Goal: Task Accomplishment & Management: Use online tool/utility

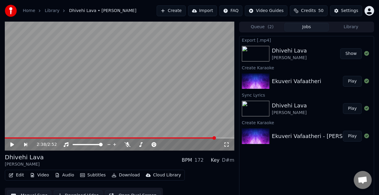
click at [178, 9] on button "Create" at bounding box center [171, 10] width 29 height 11
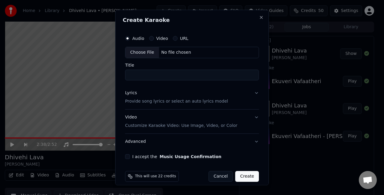
click at [137, 49] on div "Choose File" at bounding box center [142, 52] width 34 height 11
type input "**********"
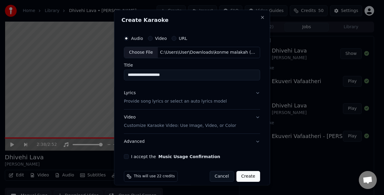
click at [246, 95] on button "Lyrics Provide song lyrics or select an auto lyrics model" at bounding box center [192, 97] width 136 height 24
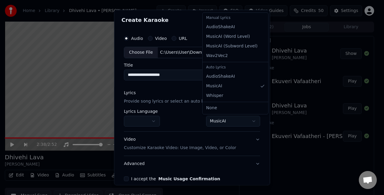
click at [226, 121] on body "**********" at bounding box center [189, 97] width 379 height 195
select select "**********"
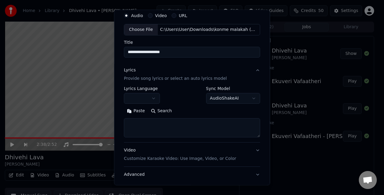
scroll to position [30, 0]
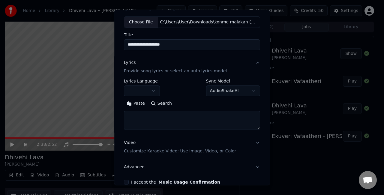
click at [156, 117] on textarea at bounding box center [192, 120] width 136 height 19
click at [132, 103] on button "Paste" at bounding box center [136, 104] width 24 height 10
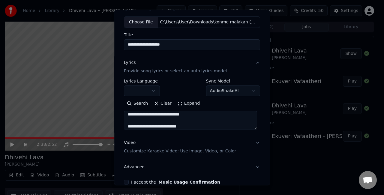
scroll to position [120, 0]
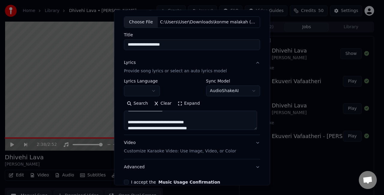
click at [184, 104] on button "Expand" at bounding box center [189, 104] width 28 height 10
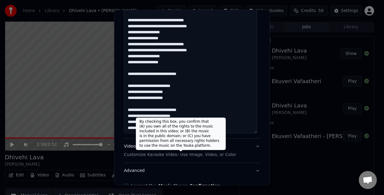
scroll to position [287, 0]
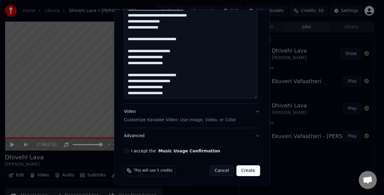
click at [250, 110] on button "Video Customize Karaoke Video: Use Image, Video, or Color" at bounding box center [192, 116] width 136 height 24
type textarea "**********"
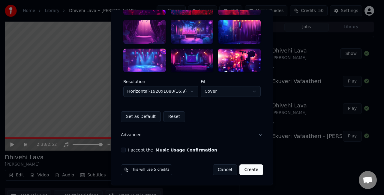
scroll to position [185, 0]
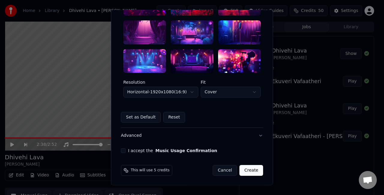
click at [178, 93] on body "**********" at bounding box center [189, 97] width 379 height 195
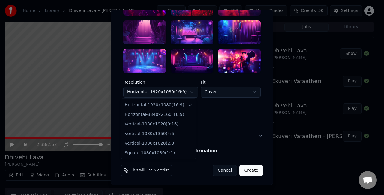
select select "*********"
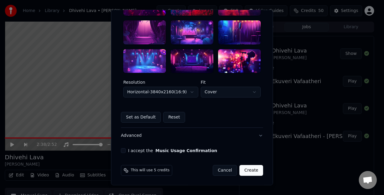
click at [213, 91] on body "**********" at bounding box center [189, 97] width 379 height 195
select select "****"
click at [123, 151] on button "I accept the Music Usage Confirmation" at bounding box center [123, 151] width 5 height 5
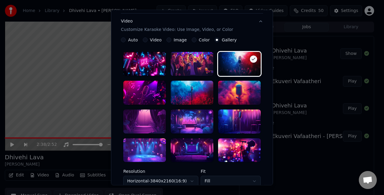
scroll to position [95, 0]
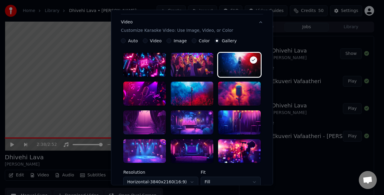
click at [184, 131] on div at bounding box center [192, 122] width 43 height 24
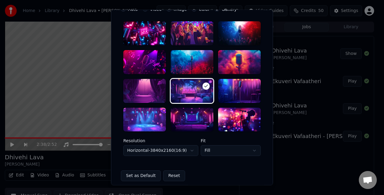
scroll to position [185, 0]
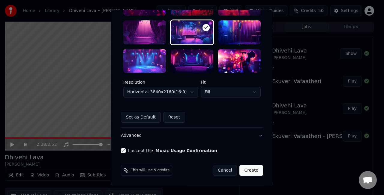
click at [218, 94] on body "**********" at bounding box center [189, 97] width 379 height 195
click at [251, 171] on button "Create" at bounding box center [252, 170] width 24 height 11
select select "*********"
select select "*****"
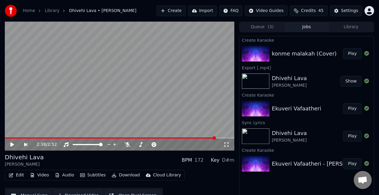
click at [12, 146] on icon at bounding box center [17, 144] width 14 height 5
click at [12, 144] on icon at bounding box center [17, 144] width 14 height 5
click at [352, 55] on button "Play" at bounding box center [352, 53] width 19 height 11
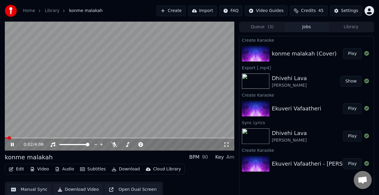
click at [13, 137] on span at bounding box center [120, 137] width 230 height 1
click at [21, 138] on span at bounding box center [120, 137] width 230 height 1
click at [44, 123] on video at bounding box center [120, 86] width 230 height 129
click at [47, 121] on video at bounding box center [120, 86] width 230 height 129
click at [145, 73] on video at bounding box center [120, 86] width 230 height 129
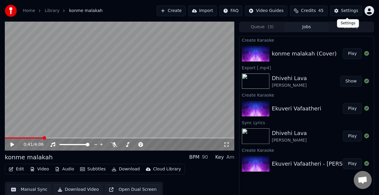
click at [345, 11] on div "Settings" at bounding box center [349, 11] width 17 height 6
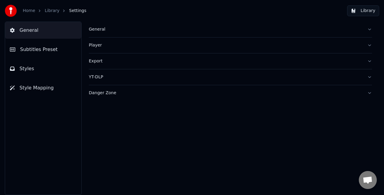
click at [104, 34] on button "General" at bounding box center [230, 30] width 283 height 16
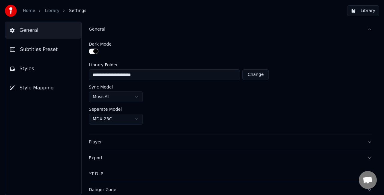
click at [51, 48] on span "Subtitles Preset" at bounding box center [39, 49] width 38 height 7
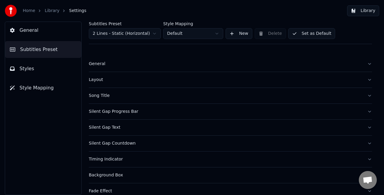
click at [119, 80] on div "Layout" at bounding box center [226, 80] width 274 height 6
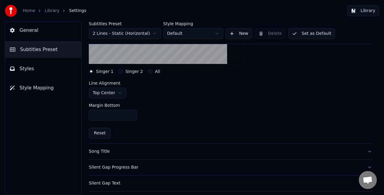
scroll to position [120, 0]
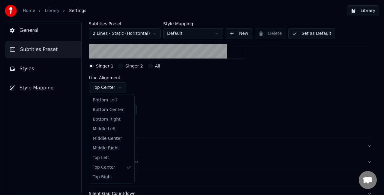
click at [117, 87] on html "Home Library Settings Library General Subtitles Preset Styles Style Mapping Sub…" at bounding box center [192, 97] width 384 height 195
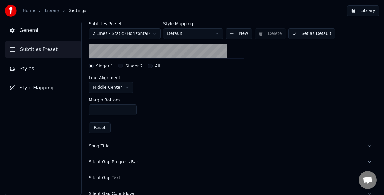
click at [119, 65] on button "Singer 2" at bounding box center [120, 66] width 5 height 5
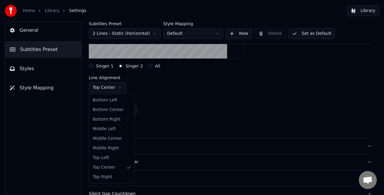
click at [122, 87] on html "Home Library Settings Library General Subtitles Preset Styles Style Mapping Sub…" at bounding box center [192, 97] width 384 height 195
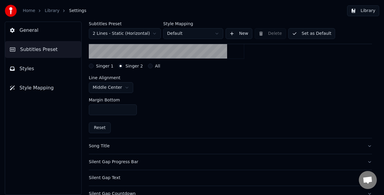
click at [148, 67] on button "All" at bounding box center [150, 66] width 5 height 5
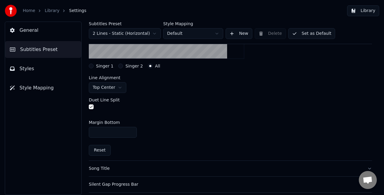
click at [120, 87] on html "Home Library Settings Library General Subtitles Preset Styles Style Mapping Sub…" at bounding box center [192, 97] width 384 height 195
click at [191, 95] on div "Duet Line Split" at bounding box center [230, 104] width 283 height 23
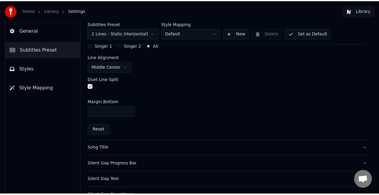
scroll to position [150, 0]
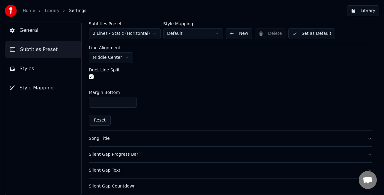
click at [299, 35] on button "Set as Default" at bounding box center [311, 33] width 47 height 11
click at [299, 34] on button "Done" at bounding box center [302, 33] width 29 height 11
click at [357, 11] on button "Library" at bounding box center [363, 10] width 32 height 11
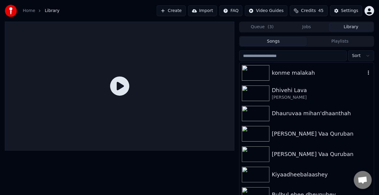
click at [287, 76] on div "konme malakah" at bounding box center [319, 73] width 94 height 8
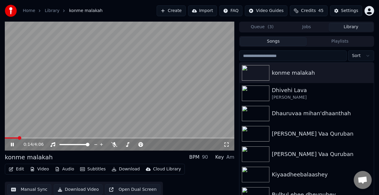
click at [18, 138] on span at bounding box center [120, 137] width 230 height 1
click at [63, 113] on video at bounding box center [120, 86] width 230 height 129
drag, startPoint x: 63, startPoint y: 112, endPoint x: 63, endPoint y: 119, distance: 7.2
click at [63, 113] on video at bounding box center [120, 86] width 230 height 129
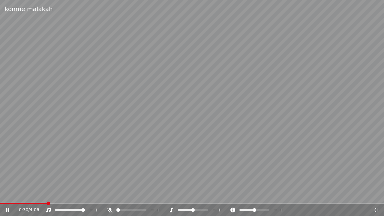
click at [99, 174] on video at bounding box center [192, 108] width 384 height 216
click at [143, 195] on span at bounding box center [192, 203] width 384 height 1
click at [153, 195] on span at bounding box center [192, 203] width 384 height 1
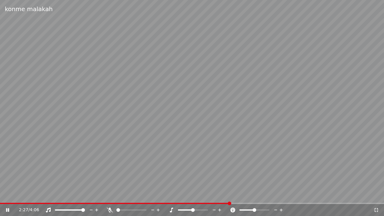
click at [266, 133] on video at bounding box center [192, 108] width 384 height 216
click at [226, 195] on span at bounding box center [113, 203] width 226 height 1
click at [240, 164] on video at bounding box center [192, 108] width 384 height 216
click at [250, 154] on video at bounding box center [192, 108] width 384 height 216
drag, startPoint x: 376, startPoint y: 210, endPoint x: 256, endPoint y: 179, distance: 124.1
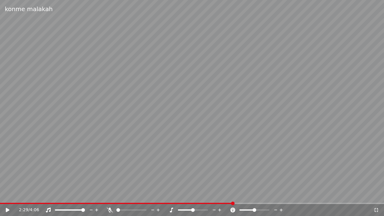
click at [376, 195] on icon at bounding box center [376, 210] width 6 height 5
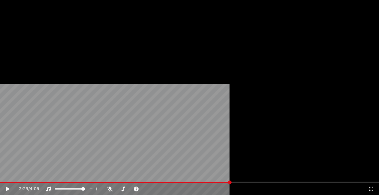
click at [15, 44] on button "Edit" at bounding box center [16, 40] width 20 height 8
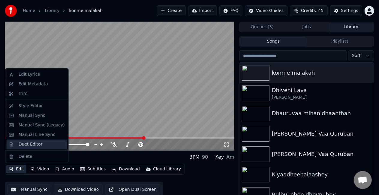
click at [25, 143] on div "Duet Editor" at bounding box center [31, 144] width 24 height 6
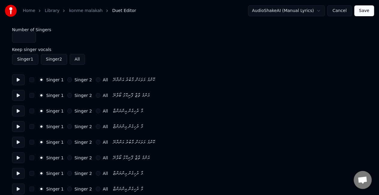
type input "*"
click at [30, 36] on input "*" at bounding box center [24, 37] width 24 height 11
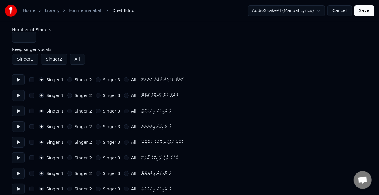
click at [96, 111] on button "Singer 3" at bounding box center [98, 111] width 5 height 5
click at [96, 126] on button "Singer 3" at bounding box center [98, 126] width 5 height 5
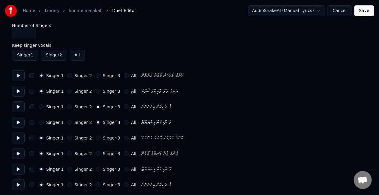
scroll to position [30, 0]
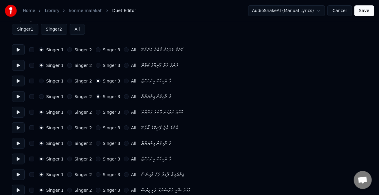
click at [67, 113] on button "Singer 2" at bounding box center [69, 112] width 5 height 5
click at [67, 128] on button "Singer 2" at bounding box center [69, 127] width 5 height 5
click at [42, 80] on button "Singer 1" at bounding box center [41, 81] width 5 height 5
click at [41, 94] on button "Singer 1" at bounding box center [41, 96] width 5 height 5
click at [96, 96] on button "Singer 3" at bounding box center [98, 96] width 5 height 5
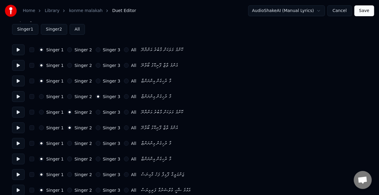
click at [96, 81] on button "Singer 3" at bounding box center [98, 81] width 5 height 5
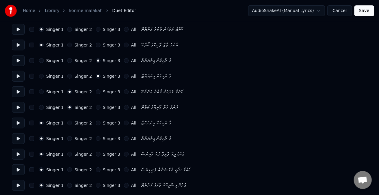
scroll to position [60, 0]
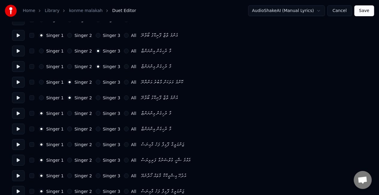
click at [124, 114] on button "All" at bounding box center [126, 113] width 5 height 5
drag, startPoint x: 118, startPoint y: 114, endPoint x: 109, endPoint y: 113, distance: 9.6
click at [124, 114] on button "All" at bounding box center [126, 113] width 5 height 5
click at [96, 112] on button "Singer 3" at bounding box center [98, 113] width 5 height 5
click at [93, 128] on div "Singer 1 Singer 2 Singer 3 All މާ ރުހިގެން އިންނަންޏާ" at bounding box center [189, 129] width 355 height 11
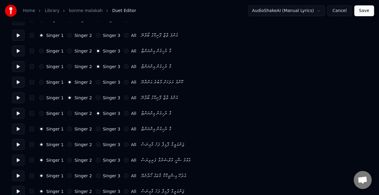
click at [96, 129] on button "Singer 3" at bounding box center [98, 129] width 5 height 5
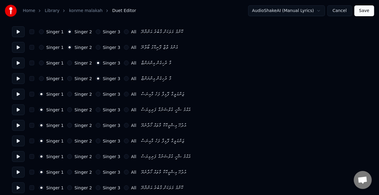
scroll to position [120, 0]
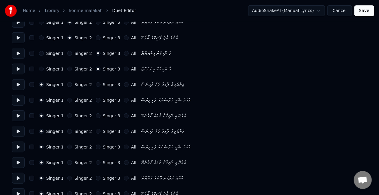
click at [67, 131] on button "Singer 2" at bounding box center [69, 131] width 5 height 5
click at [67, 148] on button "Singer 2" at bounding box center [69, 147] width 5 height 5
click at [67, 162] on button "Singer 2" at bounding box center [69, 162] width 5 height 5
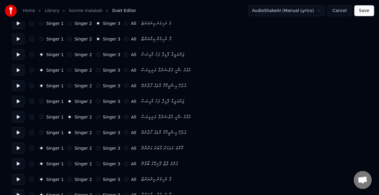
scroll to position [180, 0]
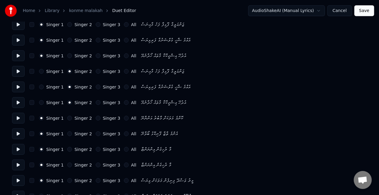
click at [96, 119] on button "Singer 3" at bounding box center [98, 118] width 5 height 5
click at [90, 134] on div "Singer 1 Singer 2 Singer 3 All" at bounding box center [87, 133] width 97 height 5
click at [96, 132] on button "Singer 3" at bounding box center [98, 133] width 5 height 5
click at [96, 150] on button "Singer 3" at bounding box center [98, 149] width 5 height 5
click at [96, 165] on button "Singer 3" at bounding box center [98, 165] width 5 height 5
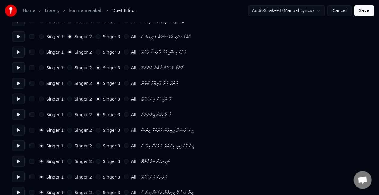
scroll to position [240, 0]
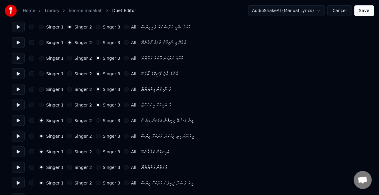
click at [40, 58] on button "Singer 1" at bounding box center [41, 58] width 5 height 5
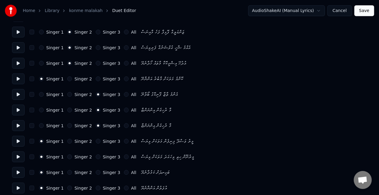
scroll to position [210, 0]
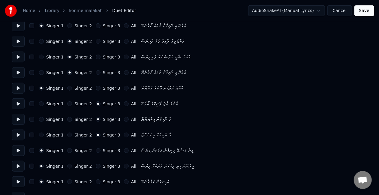
click at [68, 104] on button "Singer 2" at bounding box center [69, 103] width 5 height 5
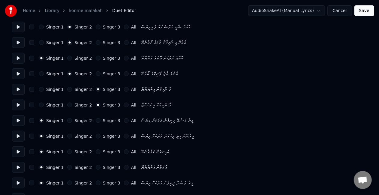
scroll to position [270, 0]
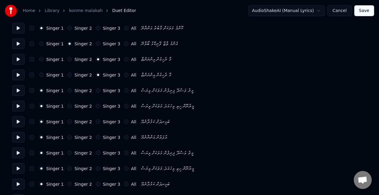
click at [67, 153] on button "Singer 2" at bounding box center [69, 153] width 5 height 5
click at [67, 168] on button "Singer 2" at bounding box center [69, 168] width 5 height 5
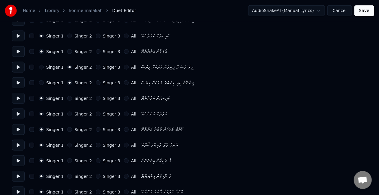
scroll to position [351, 0]
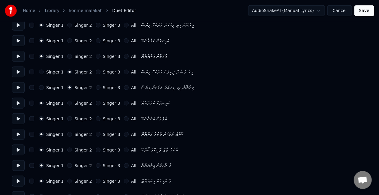
click at [67, 103] on button "Singer 2" at bounding box center [69, 103] width 5 height 5
click at [68, 118] on button "Singer 2" at bounding box center [69, 118] width 5 height 5
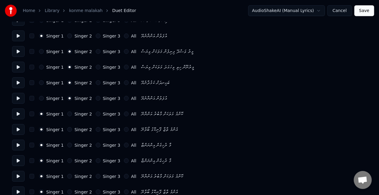
scroll to position [381, 0]
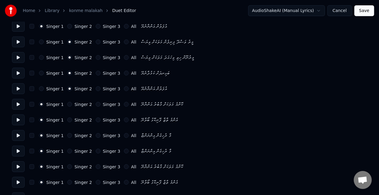
click at [96, 135] on button "Singer 3" at bounding box center [98, 135] width 5 height 5
click at [96, 151] on button "Singer 3" at bounding box center [98, 151] width 5 height 5
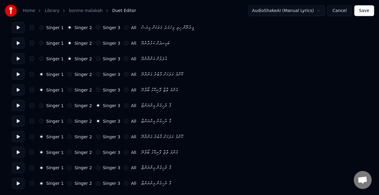
click at [67, 137] on button "Singer 2" at bounding box center [69, 136] width 5 height 5
click at [67, 152] on button "Singer 2" at bounding box center [69, 152] width 5 height 5
click at [96, 168] on button "Singer 3" at bounding box center [98, 168] width 5 height 5
click at [96, 182] on button "Singer 3" at bounding box center [98, 183] width 5 height 5
click at [363, 12] on button "Save" at bounding box center [365, 10] width 20 height 11
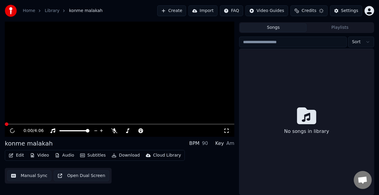
scroll to position [14, 0]
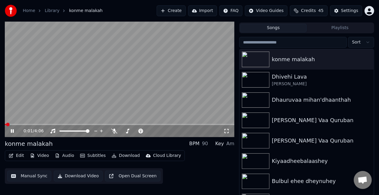
click at [26, 177] on button "Manual Sync" at bounding box center [29, 176] width 44 height 11
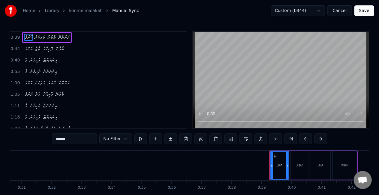
scroll to position [0, 1149]
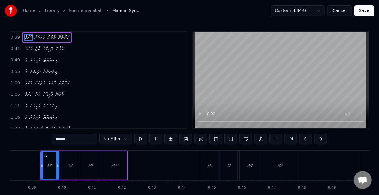
click at [50, 165] on div "ކޮންމެ" at bounding box center [50, 165] width 5 height 5
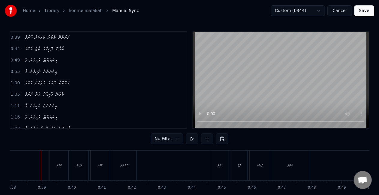
scroll to position [31, 0]
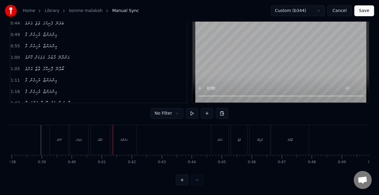
click at [102, 141] on div "މާބުރު" at bounding box center [100, 140] width 19 height 30
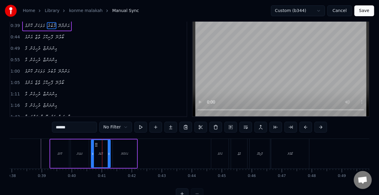
scroll to position [0, 0]
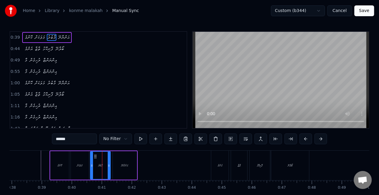
drag, startPoint x: 93, startPoint y: 161, endPoint x: 81, endPoint y: 161, distance: 11.7
click at [92, 160] on div at bounding box center [92, 165] width 2 height 27
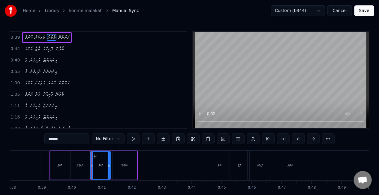
click at [82, 161] on div "މަލަކަށް" at bounding box center [80, 165] width 18 height 29
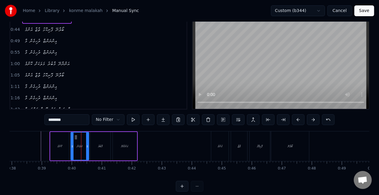
scroll to position [31, 0]
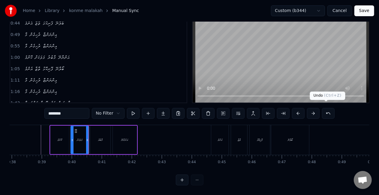
click at [331, 108] on button at bounding box center [328, 113] width 13 height 11
click at [59, 128] on div "ކޮންމެ" at bounding box center [59, 140] width 19 height 29
type input "******"
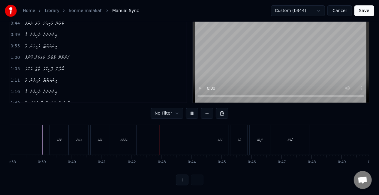
click at [93, 138] on div "މާބުރު" at bounding box center [100, 140] width 19 height 30
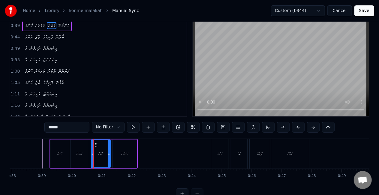
scroll to position [0, 0]
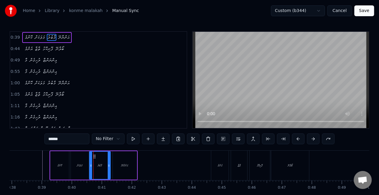
drag, startPoint x: 92, startPoint y: 162, endPoint x: 86, endPoint y: 161, distance: 6.1
click at [90, 161] on div at bounding box center [91, 165] width 2 height 27
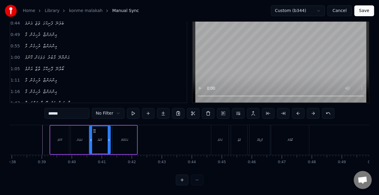
scroll to position [31, 0]
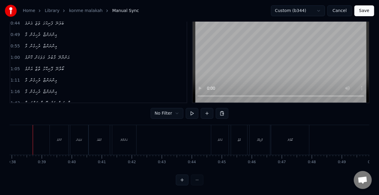
scroll to position [0, 1132]
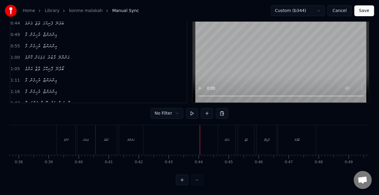
click at [225, 138] on div "އެންމެ" at bounding box center [227, 140] width 5 height 5
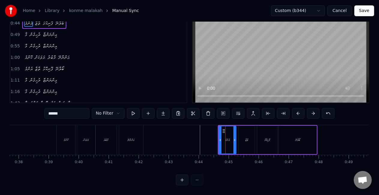
scroll to position [0, 0]
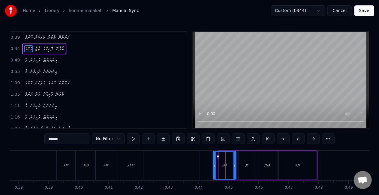
drag, startPoint x: 219, startPoint y: 162, endPoint x: 212, endPoint y: 161, distance: 7.1
click at [213, 161] on div at bounding box center [214, 165] width 2 height 27
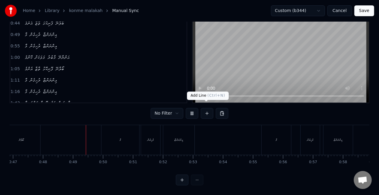
scroll to position [0, 1432]
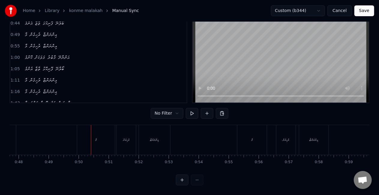
click at [83, 139] on div "މާ" at bounding box center [96, 140] width 38 height 30
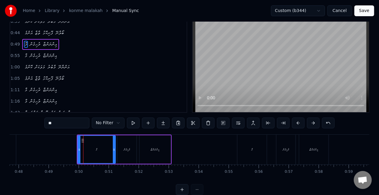
scroll to position [0, 0]
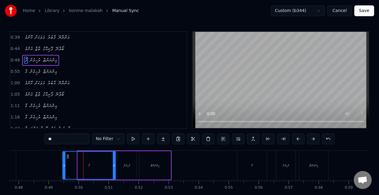
drag, startPoint x: 78, startPoint y: 160, endPoint x: 63, endPoint y: 155, distance: 15.9
click at [64, 155] on div at bounding box center [64, 165] width 2 height 27
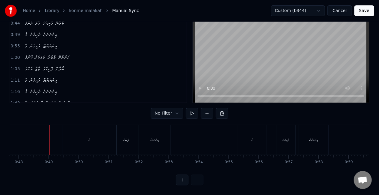
scroll to position [31, 0]
click at [78, 137] on div "މާ" at bounding box center [89, 140] width 52 height 30
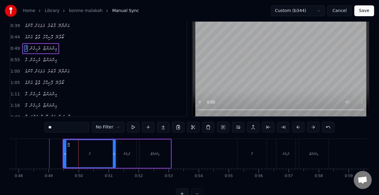
scroll to position [0, 0]
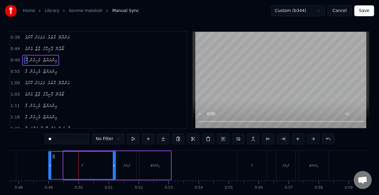
drag, startPoint x: 65, startPoint y: 165, endPoint x: 50, endPoint y: 164, distance: 15.0
click at [51, 163] on icon at bounding box center [50, 165] width 2 height 5
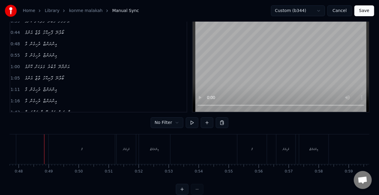
scroll to position [31, 0]
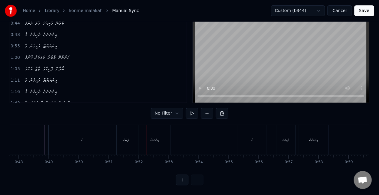
click at [89, 142] on div "މާ" at bounding box center [82, 140] width 66 height 30
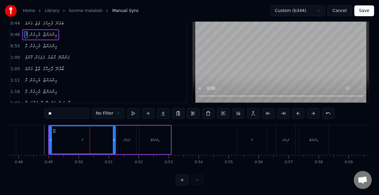
scroll to position [0, 0]
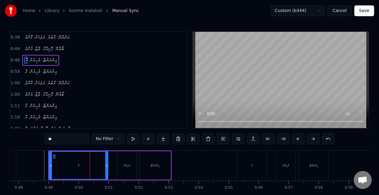
drag, startPoint x: 113, startPoint y: 165, endPoint x: 106, endPoint y: 165, distance: 7.2
click at [106, 165] on icon at bounding box center [106, 165] width 2 height 5
click at [59, 166] on div "މާ" at bounding box center [79, 165] width 59 height 27
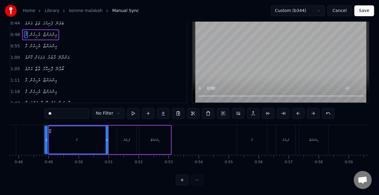
drag, startPoint x: 51, startPoint y: 136, endPoint x: 47, endPoint y: 135, distance: 4.6
click at [46, 138] on icon at bounding box center [46, 140] width 2 height 5
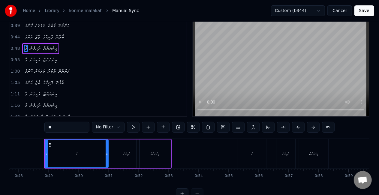
scroll to position [0, 0]
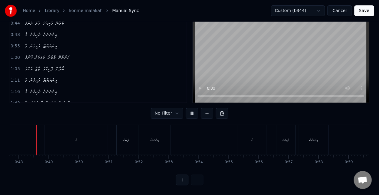
scroll to position [0, 1428]
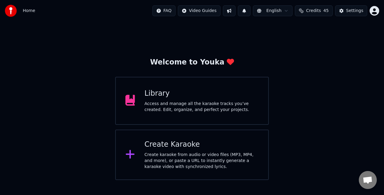
click at [195, 96] on div "Library" at bounding box center [202, 94] width 114 height 10
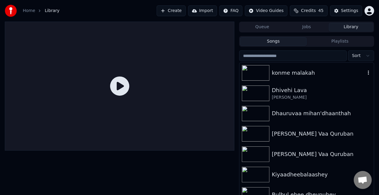
click at [302, 78] on div "konme malakah" at bounding box center [307, 73] width 134 height 20
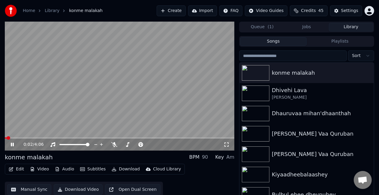
click at [26, 187] on button "Manual Sync" at bounding box center [29, 189] width 44 height 11
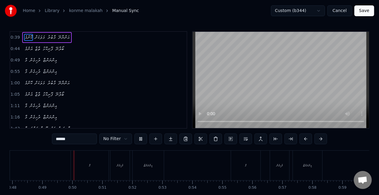
scroll to position [0, 1453]
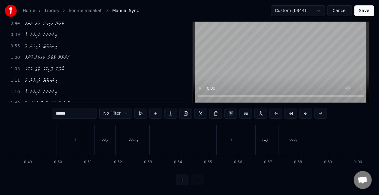
drag, startPoint x: 57, startPoint y: 148, endPoint x: 65, endPoint y: 143, distance: 9.3
click at [57, 148] on div "މާ" at bounding box center [75, 140] width 38 height 30
type input "**"
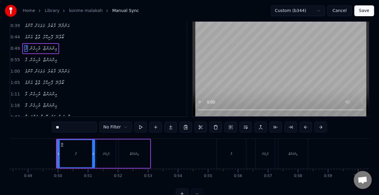
scroll to position [0, 0]
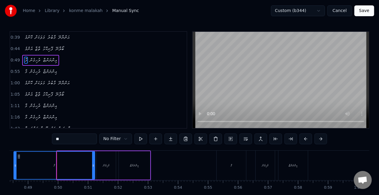
drag, startPoint x: 57, startPoint y: 165, endPoint x: 14, endPoint y: 153, distance: 44.9
click at [14, 153] on div at bounding box center [15, 165] width 2 height 27
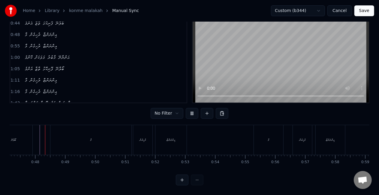
scroll to position [31, 0]
click at [262, 137] on div "މާ" at bounding box center [268, 140] width 29 height 30
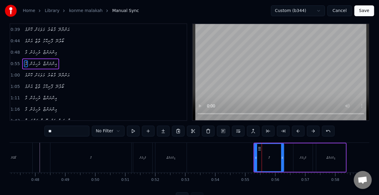
scroll to position [0, 0]
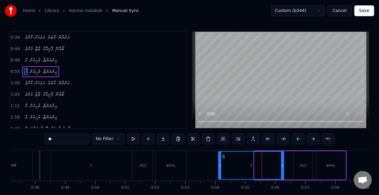
drag, startPoint x: 256, startPoint y: 166, endPoint x: 220, endPoint y: 162, distance: 36.3
click at [220, 162] on div at bounding box center [220, 165] width 2 height 27
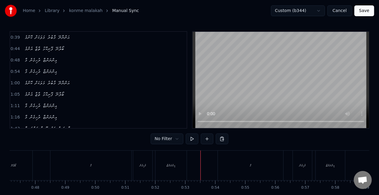
click at [126, 169] on div "މާ" at bounding box center [90, 166] width 81 height 30
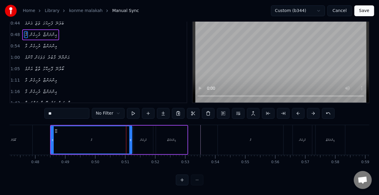
scroll to position [31, 0]
click at [300, 137] on div "ރުހިގެން" at bounding box center [302, 140] width 19 height 30
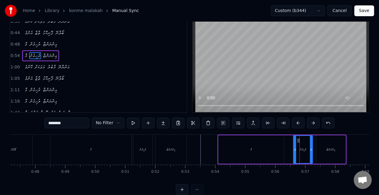
scroll to position [0, 0]
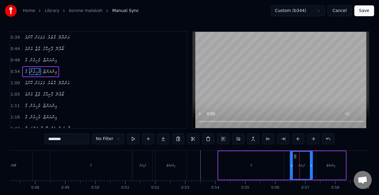
drag, startPoint x: 295, startPoint y: 165, endPoint x: 288, endPoint y: 166, distance: 7.2
click at [291, 165] on icon at bounding box center [292, 165] width 2 height 5
click at [252, 168] on div "މާ" at bounding box center [251, 165] width 65 height 29
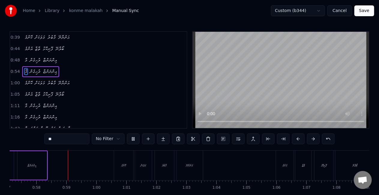
scroll to position [0, 1721]
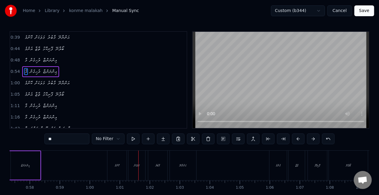
click at [119, 160] on div "ކޮންމެ" at bounding box center [116, 166] width 19 height 30
type input "******"
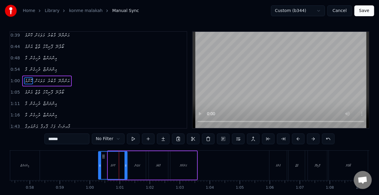
drag, startPoint x: 109, startPoint y: 168, endPoint x: 99, endPoint y: 164, distance: 10.3
click at [99, 164] on icon at bounding box center [100, 165] width 2 height 5
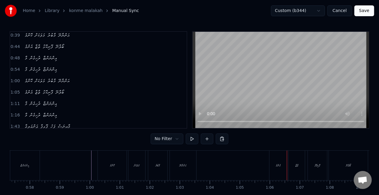
click at [276, 165] on div "އެންމެ" at bounding box center [278, 165] width 5 height 5
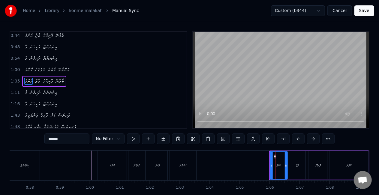
scroll to position [13, 0]
drag, startPoint x: 271, startPoint y: 168, endPoint x: 259, endPoint y: 166, distance: 11.5
click at [261, 166] on icon at bounding box center [262, 165] width 2 height 5
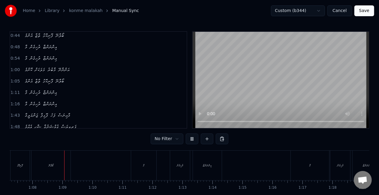
scroll to position [0, 2025]
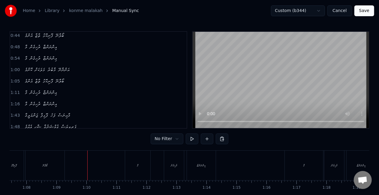
click at [128, 166] on div "މާ" at bounding box center [137, 166] width 25 height 30
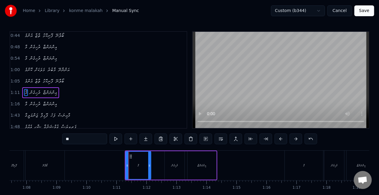
scroll to position [25, 0]
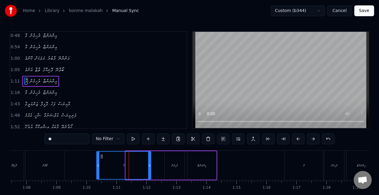
drag, startPoint x: 126, startPoint y: 169, endPoint x: 96, endPoint y: 161, distance: 31.2
click at [98, 161] on div at bounding box center [98, 165] width 2 height 27
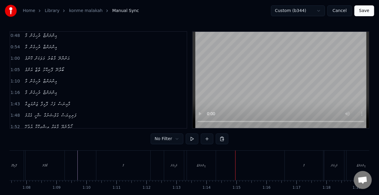
click at [289, 169] on div "މާ" at bounding box center [304, 166] width 38 height 30
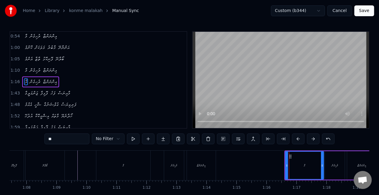
scroll to position [36, 0]
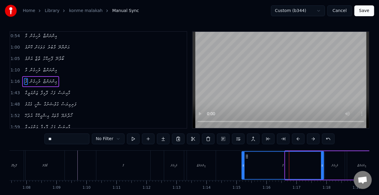
drag, startPoint x: 286, startPoint y: 168, endPoint x: 243, endPoint y: 163, distance: 43.4
click at [243, 163] on icon at bounding box center [243, 165] width 2 height 5
click at [199, 168] on div "އިންނަންޏާ" at bounding box center [201, 166] width 29 height 30
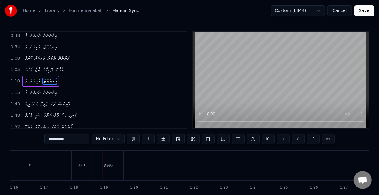
scroll to position [0, 2326]
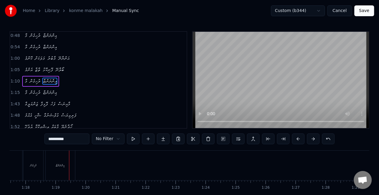
click at [34, 169] on div "ރުހިގެން" at bounding box center [33, 166] width 20 height 30
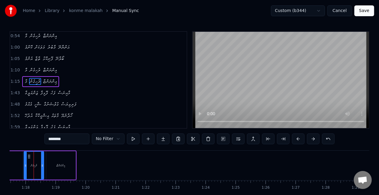
scroll to position [0, 2320]
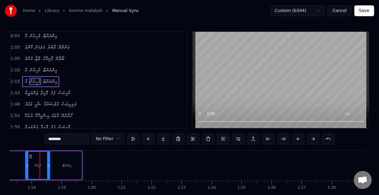
drag, startPoint x: 31, startPoint y: 166, endPoint x: 26, endPoint y: 165, distance: 4.7
click at [26, 165] on icon at bounding box center [27, 165] width 2 height 5
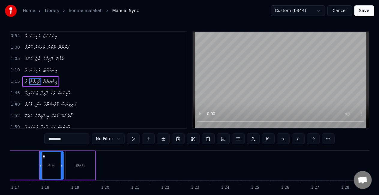
click at [17, 165] on div "މާ" at bounding box center [2, 165] width 82 height 29
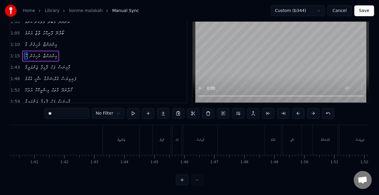
scroll to position [0, 2991]
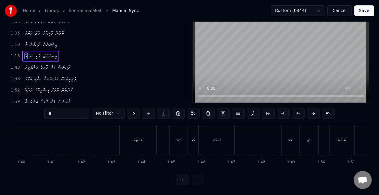
drag, startPoint x: 132, startPoint y: 140, endPoint x: 123, endPoint y: 143, distance: 9.7
click at [133, 140] on div "ޖަންގަލީގާ" at bounding box center [138, 140] width 37 height 30
type input "**********"
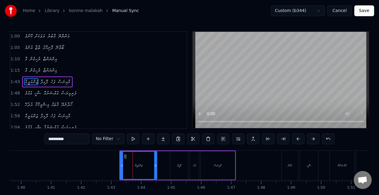
scroll to position [47, 0]
drag, startPoint x: 121, startPoint y: 166, endPoint x: 105, endPoint y: 164, distance: 15.8
click at [106, 164] on icon at bounding box center [106, 165] width 2 height 5
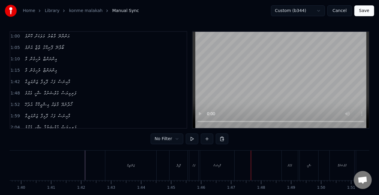
click at [121, 167] on div "ޖަންގަލީގާ" at bounding box center [130, 166] width 51 height 30
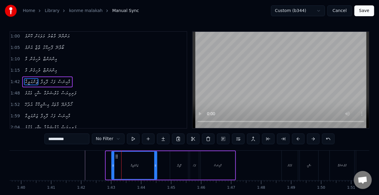
drag, startPoint x: 108, startPoint y: 165, endPoint x: 113, endPoint y: 165, distance: 5.7
click at [113, 165] on circle at bounding box center [113, 165] width 0 height 0
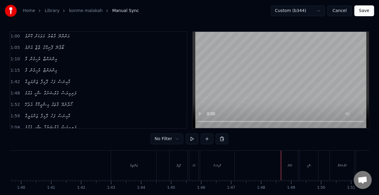
click at [284, 168] on div "އެއްމެ" at bounding box center [290, 166] width 16 height 30
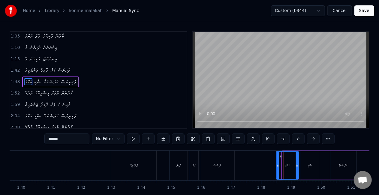
drag, startPoint x: 283, startPoint y: 166, endPoint x: 276, endPoint y: 165, distance: 6.5
click at [277, 165] on icon at bounding box center [278, 165] width 2 height 5
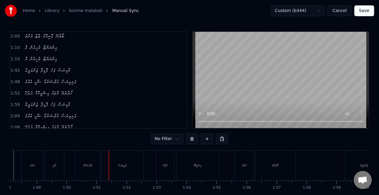
scroll to position [0, 3297]
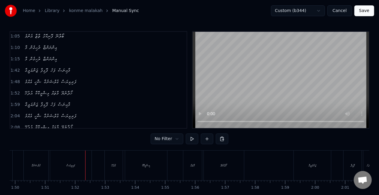
click at [41, 167] on div "ގުލްޝަނުގާ" at bounding box center [36, 165] width 9 height 5
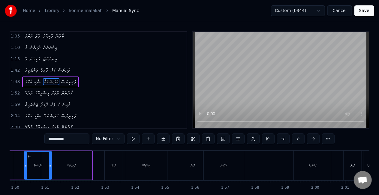
drag, startPoint x: 47, startPoint y: 167, endPoint x: 50, endPoint y: 168, distance: 3.1
click at [50, 168] on icon at bounding box center [50, 165] width 2 height 5
click at [24, 164] on icon at bounding box center [24, 165] width 2 height 5
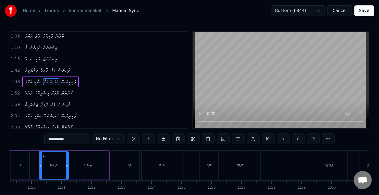
click at [16, 163] on div "ޝާހީ" at bounding box center [20, 165] width 19 height 29
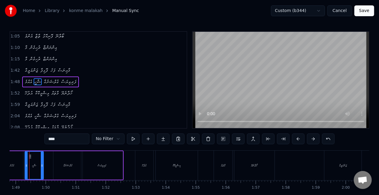
scroll to position [0, 3256]
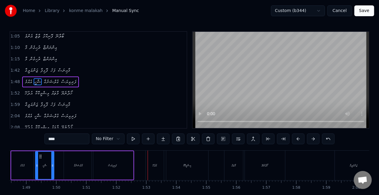
click at [72, 167] on div "ގުލްޝަނުގާ" at bounding box center [78, 165] width 29 height 29
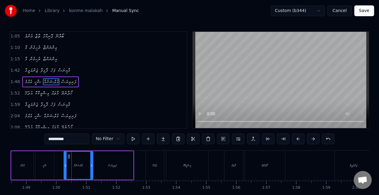
click at [101, 167] on div "ފަރިވިޔަސް" at bounding box center [112, 165] width 41 height 29
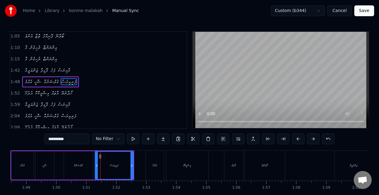
click at [96, 166] on icon at bounding box center [96, 165] width 2 height 5
click at [67, 166] on div "ގުލްޝަނުގާ" at bounding box center [78, 165] width 29 height 29
type input "**********"
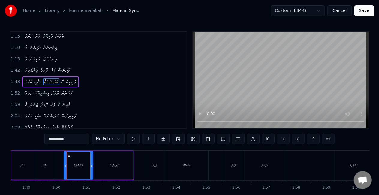
click at [59, 162] on div "އެއްމެ ޝާހީ ގުލްޝަނުގާ ފަރިވިޔަސް" at bounding box center [73, 166] width 124 height 30
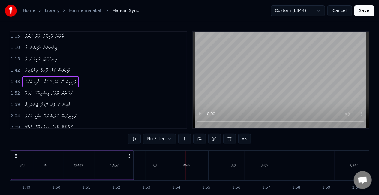
click at [152, 168] on div "އުދުހޭ" at bounding box center [155, 166] width 18 height 30
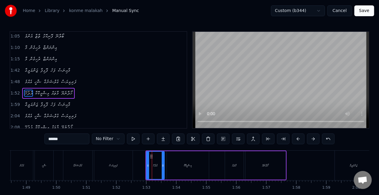
scroll to position [69, 0]
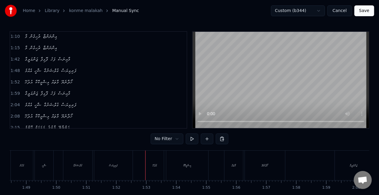
click at [147, 165] on div "އުދުހޭ" at bounding box center [155, 166] width 18 height 30
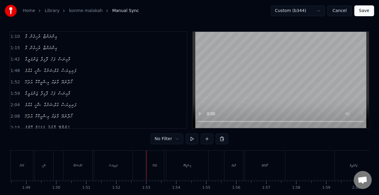
click at [158, 165] on div "އުދުހޭ" at bounding box center [155, 166] width 18 height 30
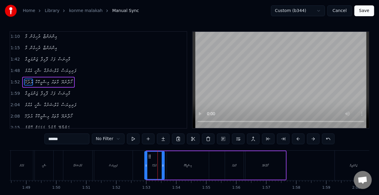
click at [146, 167] on icon at bounding box center [146, 165] width 2 height 5
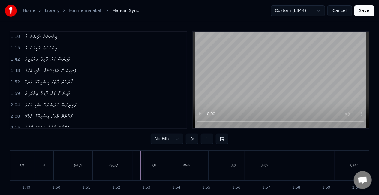
click at [225, 162] on div "މާތައް" at bounding box center [234, 166] width 19 height 30
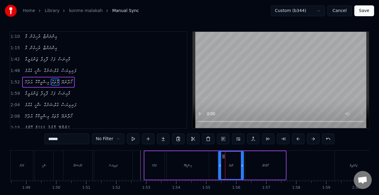
drag, startPoint x: 226, startPoint y: 167, endPoint x: 219, endPoint y: 165, distance: 6.8
click at [219, 165] on icon at bounding box center [220, 165] width 2 height 5
click at [214, 163] on div "އުދުހޭ އިޝްގީކޮކާ މާތައް ހޯދާނެޔޭ" at bounding box center [215, 166] width 143 height 30
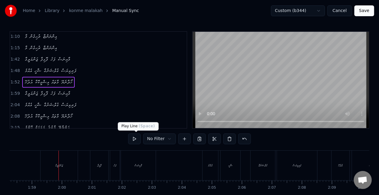
scroll to position [0, 3556]
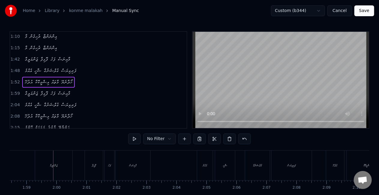
click at [40, 172] on div "ޖަންގަލީގާ" at bounding box center [53, 166] width 37 height 30
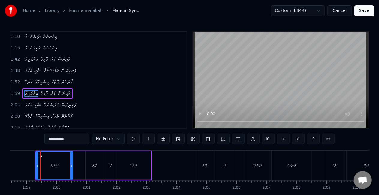
scroll to position [80, 0]
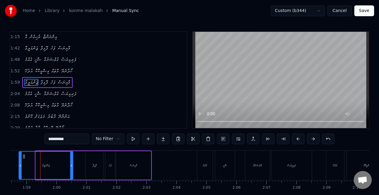
drag, startPoint x: 37, startPoint y: 167, endPoint x: 20, endPoint y: 162, distance: 17.4
click at [20, 162] on div at bounding box center [20, 165] width 2 height 27
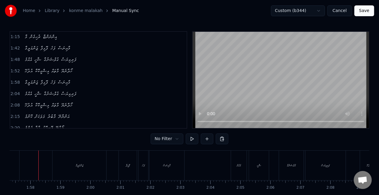
scroll to position [0, 3520]
click at [165, 165] on div "މާއިނަސް" at bounding box center [169, 165] width 8 height 5
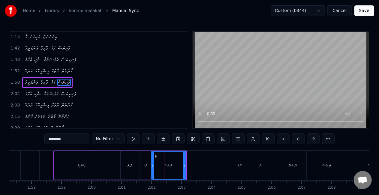
click at [188, 164] on div "ކޮންމެ މަލަކަށް މާބުރު އަންނާނޭ އެންމެ ތާޒާ ފޮނިކޮޅު ބޯލާނޭ މާ ރުހިގެން އިންނަނ…" at bounding box center [194, 165] width 7411 height 30
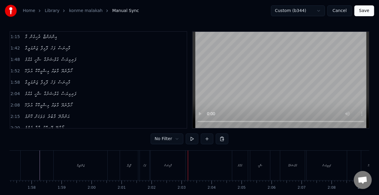
click at [175, 168] on div "މާއިނަސް" at bounding box center [168, 166] width 35 height 30
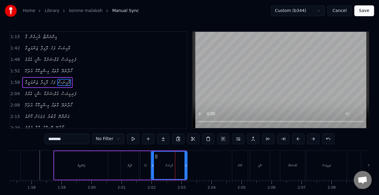
click at [186, 165] on icon at bounding box center [186, 165] width 2 height 5
click at [142, 164] on div "ފަހެ" at bounding box center [145, 165] width 10 height 29
type input "****"
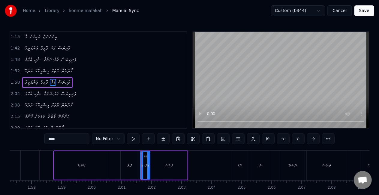
click at [112, 157] on div "ޖަންގަލީގާ ފޮޅިފާ ފަހެ މާއިނަސް" at bounding box center [120, 166] width 135 height 30
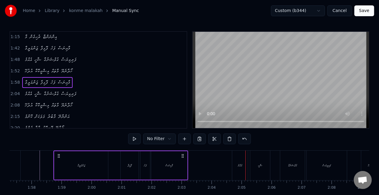
click at [239, 165] on div "އެއްމެ" at bounding box center [240, 165] width 5 height 5
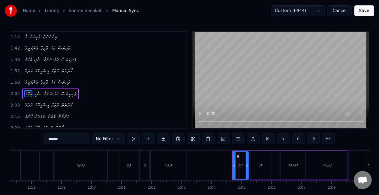
scroll to position [92, 0]
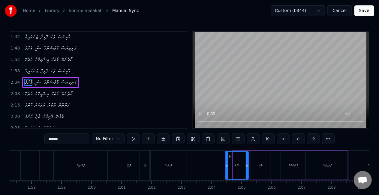
drag, startPoint x: 234, startPoint y: 169, endPoint x: 225, endPoint y: 165, distance: 9.1
click at [226, 165] on div at bounding box center [227, 165] width 2 height 27
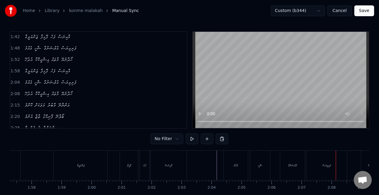
click at [298, 172] on div "ގުލްޝަނުގާ" at bounding box center [292, 166] width 25 height 30
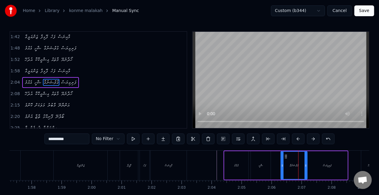
click at [306, 168] on icon at bounding box center [306, 165] width 2 height 5
click at [280, 168] on div at bounding box center [281, 165] width 2 height 27
click at [270, 165] on div "ޝާހީ" at bounding box center [261, 165] width 20 height 29
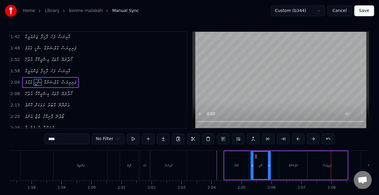
click at [325, 157] on div "ފަރިވިޔަސް" at bounding box center [327, 165] width 40 height 29
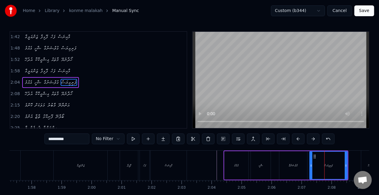
click at [311, 166] on icon at bounding box center [311, 165] width 2 height 5
click at [304, 165] on div "ގުލްޝަނުގާ" at bounding box center [293, 165] width 28 height 29
type input "**********"
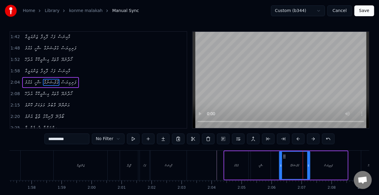
click at [308, 167] on icon at bounding box center [308, 165] width 2 height 5
click at [271, 162] on div "އެއްމެ ޝާހީ ގުލްޝަނުގާ ފަރިވިޔަސް" at bounding box center [286, 166] width 125 height 30
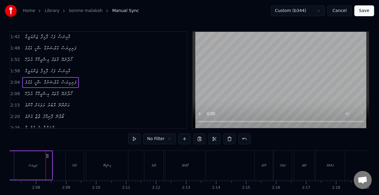
scroll to position [0, 3822]
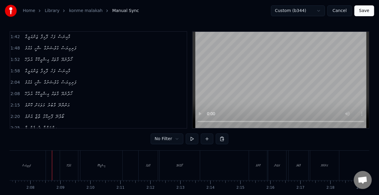
click at [40, 165] on div "ފަރިވިޔަސް" at bounding box center [27, 166] width 38 height 30
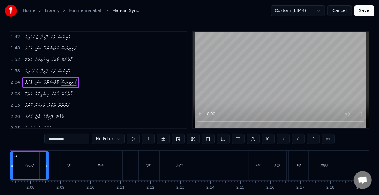
click at [15, 157] on icon at bounding box center [15, 156] width 5 height 5
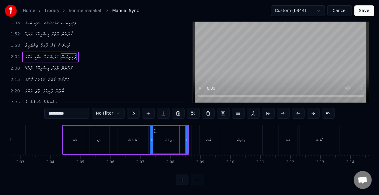
scroll to position [0, 3665]
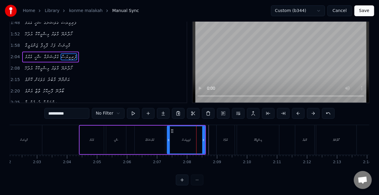
click at [134, 138] on div "އެއްމެ ޝާހީ ގުލްޝަނުގާ ފަރިވިޔަސް" at bounding box center [142, 140] width 127 height 30
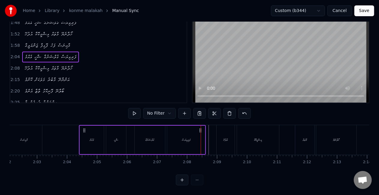
click at [173, 134] on div "ފަރިވިޔަސް" at bounding box center [186, 140] width 38 height 29
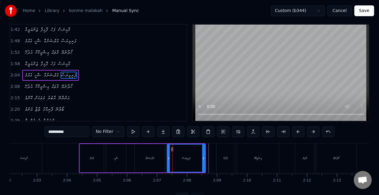
scroll to position [0, 0]
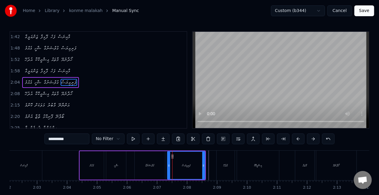
drag, startPoint x: 170, startPoint y: 161, endPoint x: 188, endPoint y: 161, distance: 18.3
click at [170, 161] on div at bounding box center [169, 165] width 2 height 27
click at [208, 166] on icon at bounding box center [206, 165] width 2 height 5
click at [153, 161] on div "ގުލްޝަނުގާ" at bounding box center [150, 165] width 30 height 29
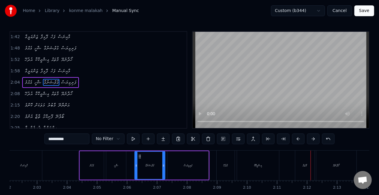
click at [302, 163] on div "މާތައް" at bounding box center [304, 166] width 19 height 30
type input "******"
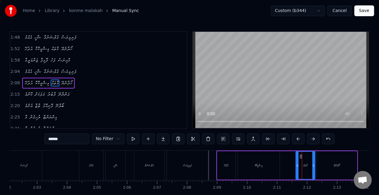
scroll to position [103, 0]
drag, startPoint x: 297, startPoint y: 168, endPoint x: 286, endPoint y: 165, distance: 11.1
click at [291, 166] on div at bounding box center [292, 165] width 2 height 27
click at [281, 167] on div "އުދުހޭ އިޝްގީކޮކާ މާތައް ހޯދާނެޔޭ" at bounding box center [287, 166] width 142 height 30
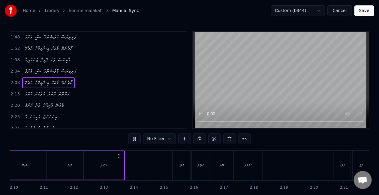
scroll to position [0, 3968]
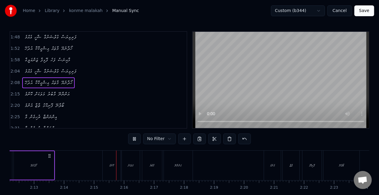
click at [104, 166] on div "ކޮންމެ" at bounding box center [112, 166] width 18 height 30
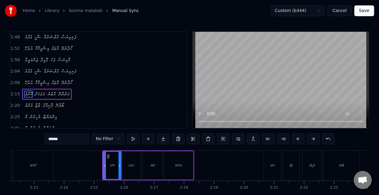
scroll to position [114, 0]
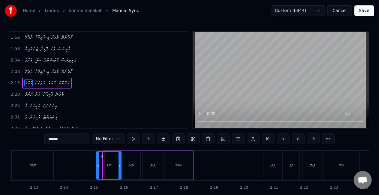
drag, startPoint x: 104, startPoint y: 168, endPoint x: 97, endPoint y: 164, distance: 7.4
click at [97, 164] on icon at bounding box center [98, 165] width 2 height 5
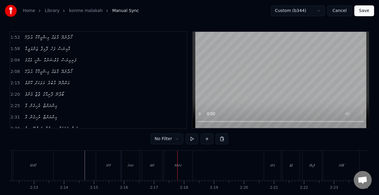
click at [153, 165] on div "މާބުރު" at bounding box center [152, 165] width 5 height 5
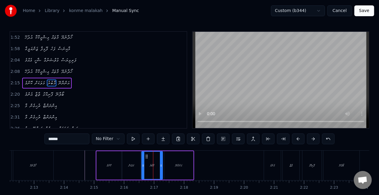
drag, startPoint x: 144, startPoint y: 168, endPoint x: 143, endPoint y: 155, distance: 12.9
click at [143, 167] on icon at bounding box center [143, 165] width 2 height 5
drag, startPoint x: 136, startPoint y: 159, endPoint x: 137, endPoint y: 154, distance: 5.6
click at [136, 159] on div "މަލަކަށް" at bounding box center [131, 165] width 18 height 29
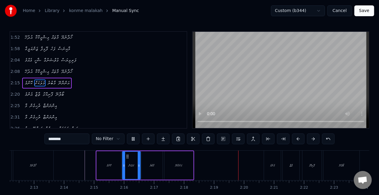
click at [268, 164] on div "އެންމެ" at bounding box center [272, 166] width 17 height 30
type input "******"
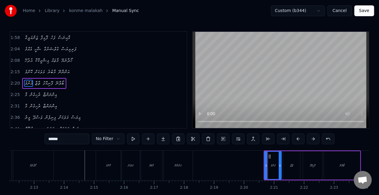
scroll to position [125, 0]
drag, startPoint x: 265, startPoint y: 168, endPoint x: 257, endPoint y: 166, distance: 8.6
click at [258, 167] on div at bounding box center [259, 165] width 2 height 27
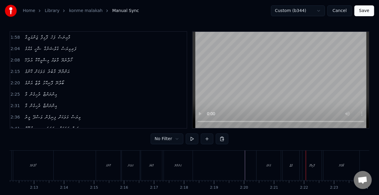
drag, startPoint x: 177, startPoint y: 159, endPoint x: 196, endPoint y: 158, distance: 18.9
click at [177, 159] on div "އަންނާނޭ" at bounding box center [178, 166] width 29 height 30
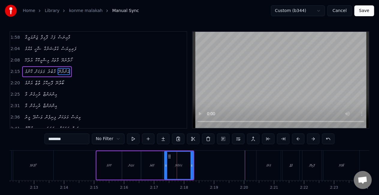
scroll to position [114, 0]
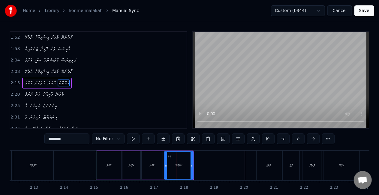
click at [258, 169] on div "އެންމެ" at bounding box center [269, 166] width 24 height 30
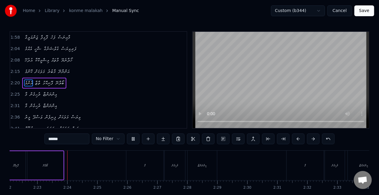
scroll to position [0, 4272]
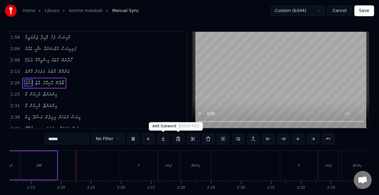
click at [123, 174] on div "މާ" at bounding box center [138, 166] width 37 height 30
type input "**"
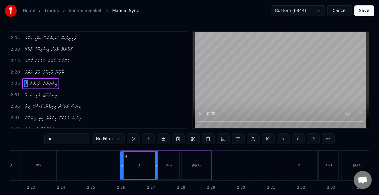
scroll to position [137, 0]
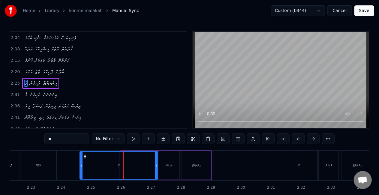
drag, startPoint x: 114, startPoint y: 168, endPoint x: 82, endPoint y: 162, distance: 32.4
click at [82, 162] on div at bounding box center [81, 165] width 2 height 27
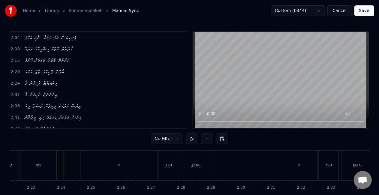
click at [42, 167] on div "ބޯލާނޭ" at bounding box center [38, 166] width 36 height 30
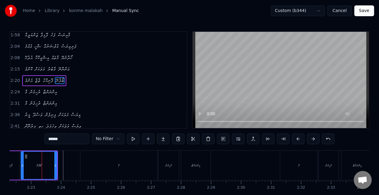
scroll to position [125, 0]
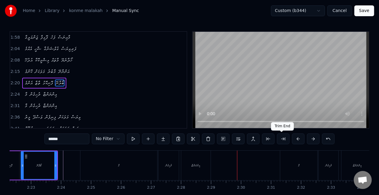
click at [295, 171] on div "މާ" at bounding box center [298, 166] width 37 height 30
type input "**"
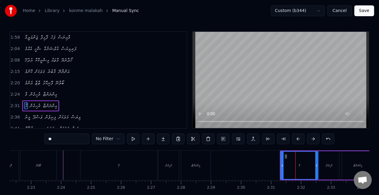
scroll to position [148, 0]
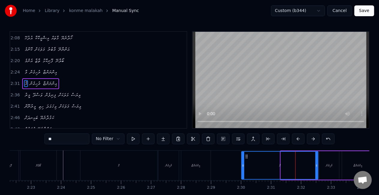
drag, startPoint x: 282, startPoint y: 169, endPoint x: 243, endPoint y: 163, distance: 38.8
click at [243, 163] on div at bounding box center [243, 165] width 2 height 27
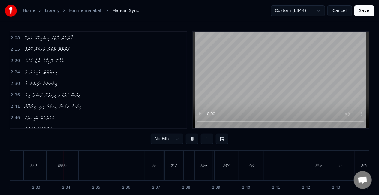
scroll to position [0, 4572]
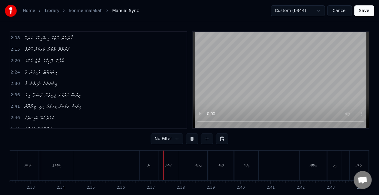
click at [143, 168] on div "މީރު" at bounding box center [149, 166] width 19 height 30
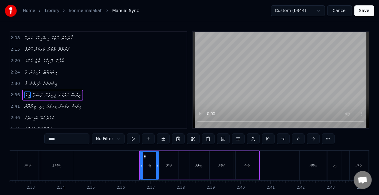
scroll to position [159, 0]
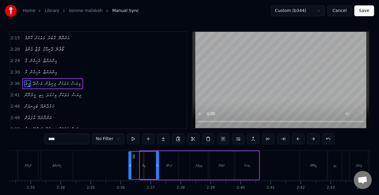
drag, startPoint x: 141, startPoint y: 168, endPoint x: 128, endPoint y: 165, distance: 13.0
click at [129, 166] on icon at bounding box center [130, 165] width 2 height 5
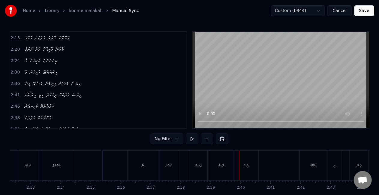
click at [219, 164] on div "މަލަކަށް" at bounding box center [222, 165] width 6 height 5
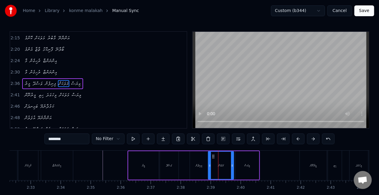
click at [210, 166] on icon at bounding box center [210, 165] width 2 height 5
click at [181, 167] on div "މީރު ވަސްދޭ ފިނިފެން މަލަކަށް ވިޔަސް" at bounding box center [194, 166] width 132 height 30
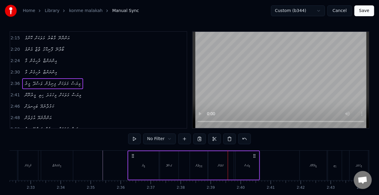
click at [220, 161] on div "މަލަކަށް" at bounding box center [221, 165] width 26 height 29
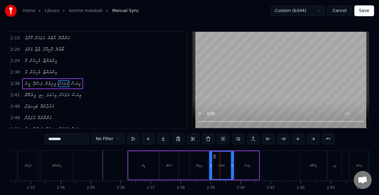
click at [210, 166] on icon at bounding box center [211, 165] width 2 height 5
click at [324, 139] on button at bounding box center [328, 139] width 13 height 11
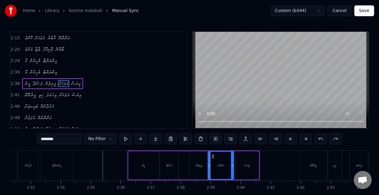
click at [318, 139] on button at bounding box center [321, 139] width 13 height 11
click at [172, 170] on div "ވަސްދޭ" at bounding box center [169, 165] width 19 height 29
type input "******"
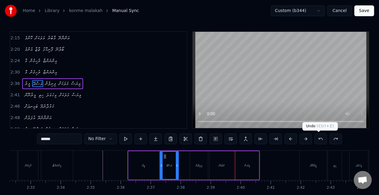
click at [316, 139] on button at bounding box center [321, 139] width 13 height 11
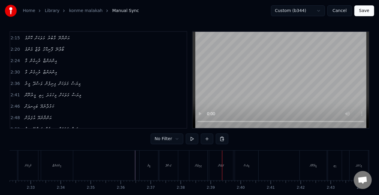
click at [144, 164] on div "މީރު" at bounding box center [149, 166] width 19 height 30
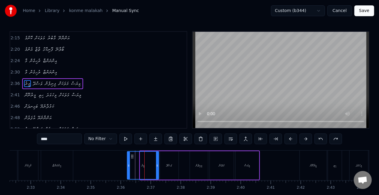
drag, startPoint x: 141, startPoint y: 167, endPoint x: 128, endPoint y: 165, distance: 13.1
click at [128, 165] on icon at bounding box center [129, 165] width 2 height 5
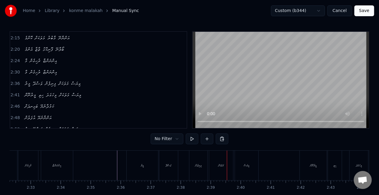
click at [219, 165] on div "މަލަކަށް" at bounding box center [222, 165] width 6 height 5
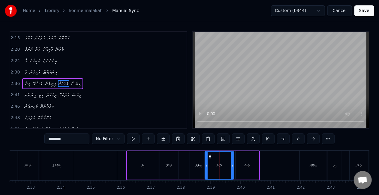
drag, startPoint x: 211, startPoint y: 168, endPoint x: 206, endPoint y: 167, distance: 5.2
click at [206, 167] on div at bounding box center [206, 165] width 2 height 27
click at [192, 166] on div "ފިނިފެން" at bounding box center [199, 165] width 18 height 29
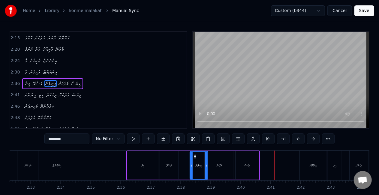
drag, startPoint x: 312, startPoint y: 165, endPoint x: 308, endPoint y: 165, distance: 3.9
click at [312, 165] on div "މީރުނޫން" at bounding box center [313, 165] width 7 height 5
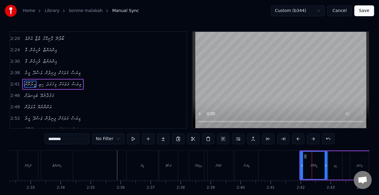
scroll to position [170, 0]
drag, startPoint x: 298, startPoint y: 167, endPoint x: 282, endPoint y: 169, distance: 16.0
click at [282, 169] on div at bounding box center [283, 165] width 2 height 27
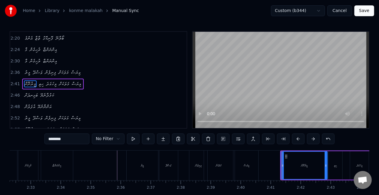
click at [257, 164] on div "ވިޔަސް" at bounding box center [246, 166] width 23 height 30
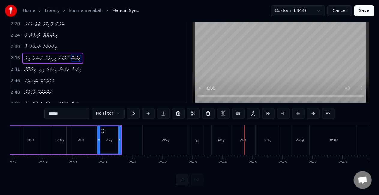
scroll to position [0, 4630]
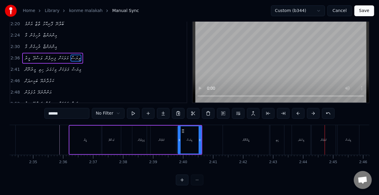
click at [246, 141] on div "މީރުނޫން" at bounding box center [246, 140] width 46 height 30
type input "********"
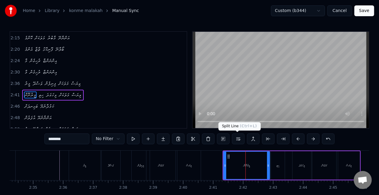
scroll to position [170, 0]
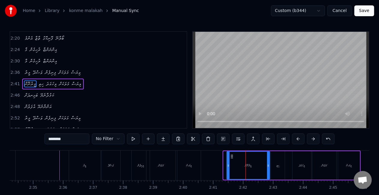
click at [228, 166] on icon at bounding box center [228, 165] width 2 height 5
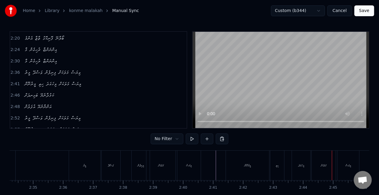
click at [323, 167] on div "މަލަކަށް" at bounding box center [324, 165] width 6 height 5
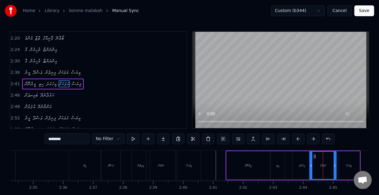
drag, startPoint x: 314, startPoint y: 167, endPoint x: 311, endPoint y: 167, distance: 3.1
click at [311, 167] on icon at bounding box center [311, 165] width 2 height 5
drag, startPoint x: 233, startPoint y: 162, endPoint x: 234, endPoint y: 155, distance: 7.6
click at [233, 162] on div "މީރުނޫން" at bounding box center [248, 165] width 43 height 29
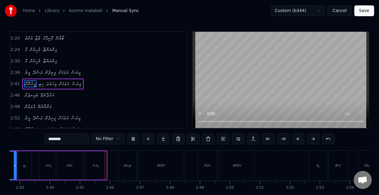
scroll to position [0, 4932]
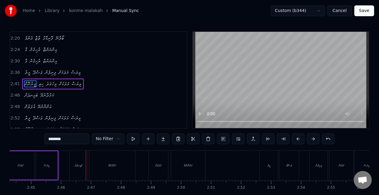
click at [70, 162] on div "ބަޅިނދަށް" at bounding box center [79, 166] width 18 height 30
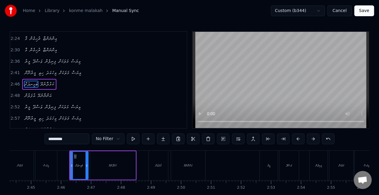
scroll to position [181, 0]
drag, startPoint x: 71, startPoint y: 164, endPoint x: 63, endPoint y: 160, distance: 8.9
click at [65, 161] on div at bounding box center [65, 165] width 2 height 27
drag, startPoint x: 44, startPoint y: 160, endPoint x: 65, endPoint y: 147, distance: 24.9
click at [44, 160] on div "ވިޔަސް" at bounding box center [46, 166] width 22 height 30
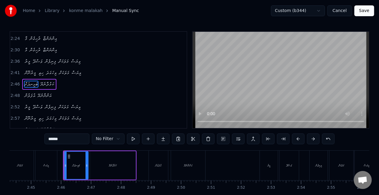
scroll to position [170, 0]
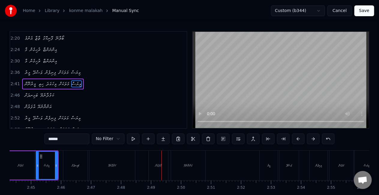
click at [151, 170] on div "އުފަލުން" at bounding box center [158, 166] width 19 height 30
type input "********"
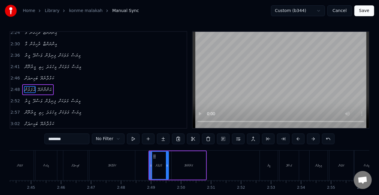
scroll to position [193, 0]
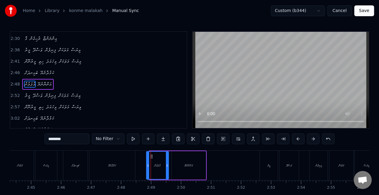
drag, startPoint x: 150, startPoint y: 167, endPoint x: 146, endPoint y: 164, distance: 5.4
click at [147, 165] on icon at bounding box center [148, 165] width 2 height 5
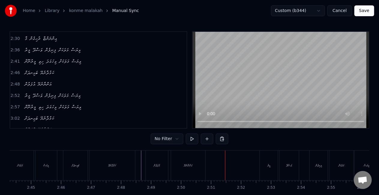
click at [263, 165] on div "މީރު" at bounding box center [269, 166] width 18 height 30
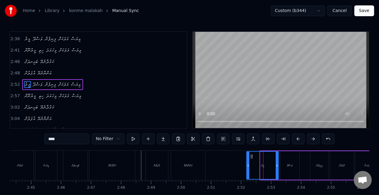
drag, startPoint x: 261, startPoint y: 167, endPoint x: 247, endPoint y: 165, distance: 14.0
click at [247, 165] on icon at bounding box center [248, 165] width 2 height 5
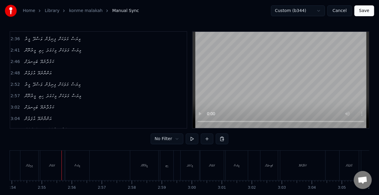
scroll to position [0, 5236]
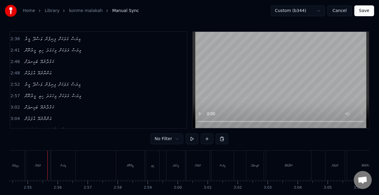
click at [38, 166] on div "މަލަކަށް" at bounding box center [38, 165] width 6 height 5
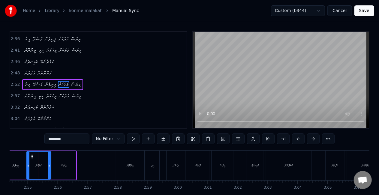
scroll to position [0, 5234]
click at [28, 164] on icon at bounding box center [28, 165] width 2 height 5
click at [25, 160] on div "ފިނިފެން" at bounding box center [17, 165] width 18 height 29
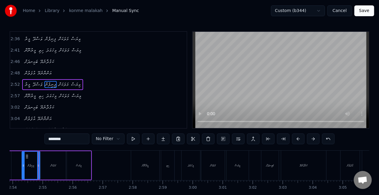
scroll to position [0, 5219]
drag, startPoint x: 140, startPoint y: 162, endPoint x: 133, endPoint y: 166, distance: 8.3
click at [140, 162] on div "މީރުނޫން" at bounding box center [146, 166] width 28 height 30
type input "********"
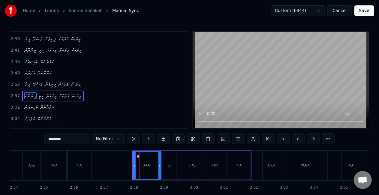
scroll to position [215, 0]
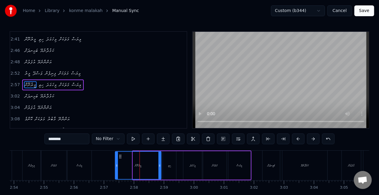
drag, startPoint x: 134, startPoint y: 167, endPoint x: 116, endPoint y: 165, distance: 17.8
click at [116, 165] on icon at bounding box center [117, 165] width 2 height 5
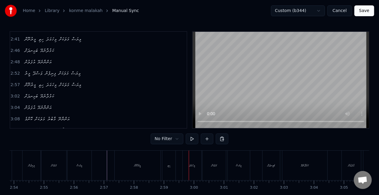
click at [169, 167] on div "ހިތި" at bounding box center [169, 165] width 3 height 5
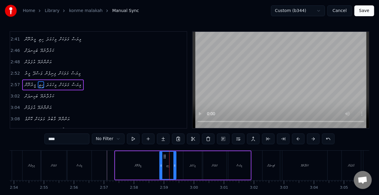
drag, startPoint x: 164, startPoint y: 168, endPoint x: 160, endPoint y: 167, distance: 4.0
click at [161, 167] on div at bounding box center [161, 165] width 2 height 27
click at [147, 166] on div "މީރުނޫން" at bounding box center [138, 165] width 46 height 29
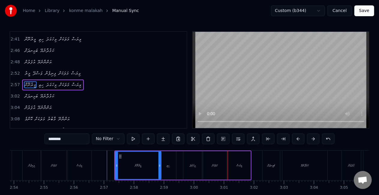
click at [215, 163] on div "މަލަކަށް" at bounding box center [214, 165] width 23 height 29
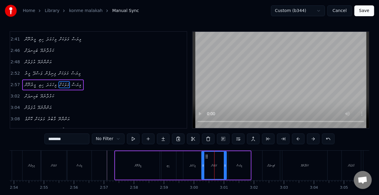
drag, startPoint x: 204, startPoint y: 167, endPoint x: 202, endPoint y: 165, distance: 3.2
click at [202, 165] on icon at bounding box center [203, 165] width 2 height 5
click at [269, 165] on div "ބަޅިނދަށް" at bounding box center [272, 165] width 8 height 5
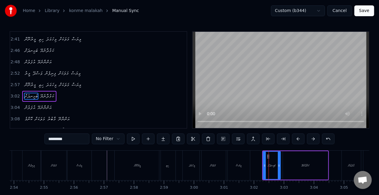
scroll to position [226, 0]
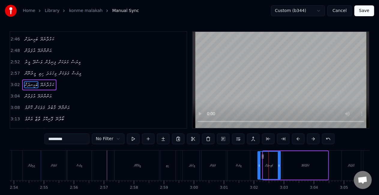
drag, startPoint x: 264, startPoint y: 166, endPoint x: 259, endPoint y: 165, distance: 5.0
click at [259, 165] on icon at bounding box center [259, 165] width 2 height 5
click at [234, 160] on div "ވިޔަސް" at bounding box center [239, 166] width 22 height 30
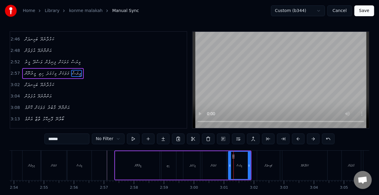
scroll to position [215, 0]
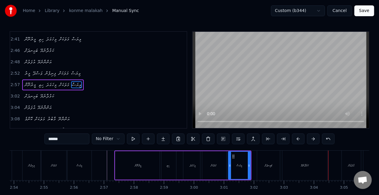
click at [303, 161] on div "ކަމުދާނެޔޭ" at bounding box center [304, 166] width 45 height 30
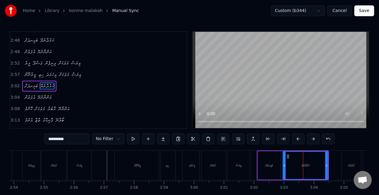
scroll to position [226, 0]
drag, startPoint x: 327, startPoint y: 164, endPoint x: 324, endPoint y: 162, distance: 3.1
click at [324, 163] on div at bounding box center [324, 165] width 2 height 27
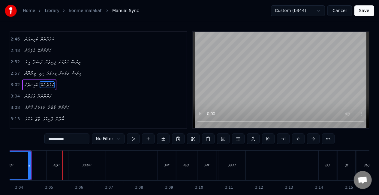
scroll to position [0, 5525]
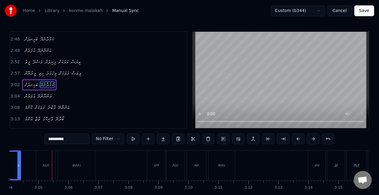
click at [50, 170] on div "އުފަލުން" at bounding box center [45, 166] width 19 height 30
type input "********"
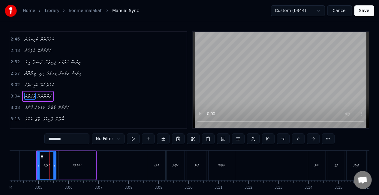
scroll to position [237, 0]
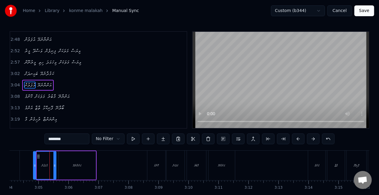
drag, startPoint x: 37, startPoint y: 166, endPoint x: 34, endPoint y: 164, distance: 3.8
click at [34, 165] on icon at bounding box center [35, 165] width 2 height 5
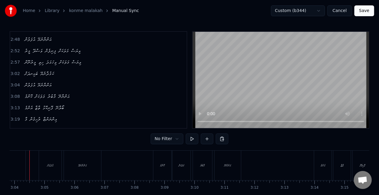
scroll to position [0, 5509]
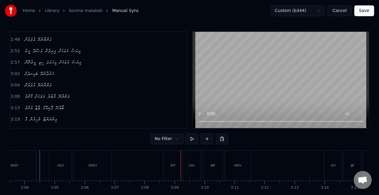
click at [176, 159] on div "ކޮންމެ" at bounding box center [173, 166] width 18 height 30
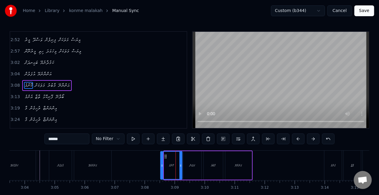
drag, startPoint x: 166, startPoint y: 168, endPoint x: 160, endPoint y: 166, distance: 6.3
click at [161, 166] on icon at bounding box center [162, 165] width 2 height 5
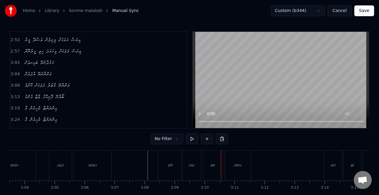
drag, startPoint x: 210, startPoint y: 165, endPoint x: 207, endPoint y: 166, distance: 3.3
click at [211, 165] on div "މާބުރު" at bounding box center [213, 165] width 5 height 5
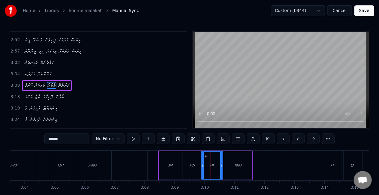
click at [203, 166] on div at bounding box center [203, 165] width 2 height 27
click at [195, 158] on div "މަލަކަށް" at bounding box center [192, 165] width 18 height 29
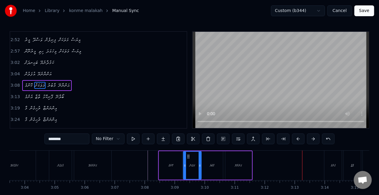
click at [333, 165] on div "އެންމެ" at bounding box center [333, 165] width 5 height 5
type input "******"
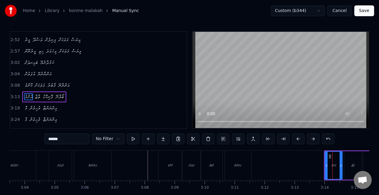
scroll to position [260, 0]
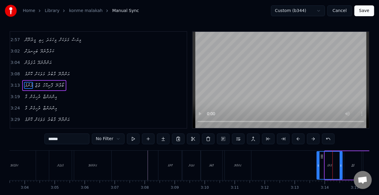
drag, startPoint x: 326, startPoint y: 167, endPoint x: 318, endPoint y: 166, distance: 8.1
click at [318, 166] on icon at bounding box center [318, 165] width 2 height 5
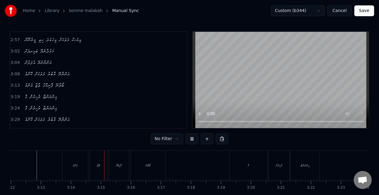
scroll to position [0, 5813]
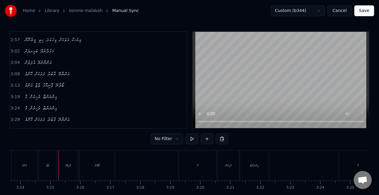
click at [50, 165] on div "ތާޒާ" at bounding box center [47, 166] width 17 height 30
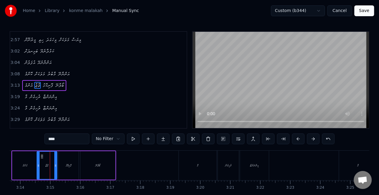
drag, startPoint x: 40, startPoint y: 166, endPoint x: 29, endPoint y: 165, distance: 11.2
click at [38, 165] on icon at bounding box center [38, 165] width 2 height 5
click at [24, 164] on div "އެންމެ" at bounding box center [25, 165] width 5 height 5
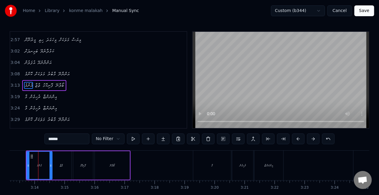
scroll to position [0, 5797]
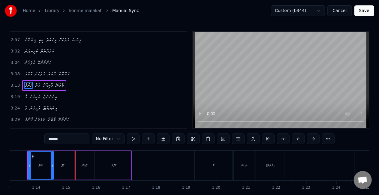
click at [69, 164] on div "ތާޒާ" at bounding box center [63, 165] width 20 height 29
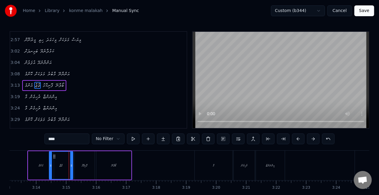
drag, startPoint x: 53, startPoint y: 168, endPoint x: 51, endPoint y: 166, distance: 3.2
click at [50, 166] on div at bounding box center [51, 165] width 2 height 27
click at [35, 164] on div "އެންމެ" at bounding box center [41, 165] width 26 height 29
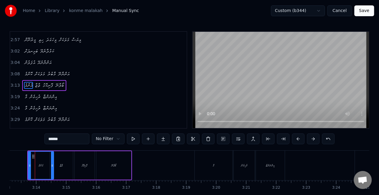
scroll to position [0, 5793]
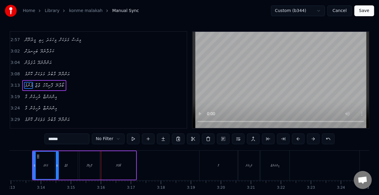
click at [92, 167] on div "ފޮނިކޮޅު" at bounding box center [90, 165] width 6 height 5
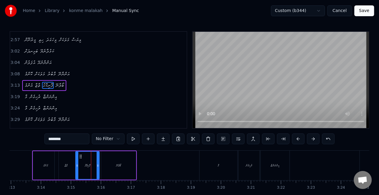
drag, startPoint x: 80, startPoint y: 167, endPoint x: 76, endPoint y: 165, distance: 4.2
click at [76, 165] on icon at bounding box center [77, 165] width 2 height 5
click at [62, 166] on div "ތާޒާ" at bounding box center [66, 165] width 23 height 29
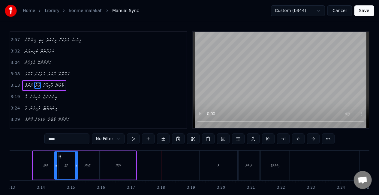
drag, startPoint x: 204, startPoint y: 173, endPoint x: 201, endPoint y: 171, distance: 3.2
click at [204, 173] on div "މާ" at bounding box center [219, 166] width 38 height 30
type input "**"
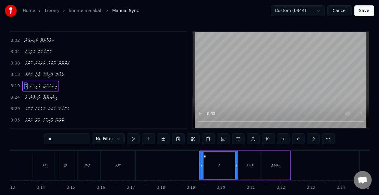
scroll to position [271, 0]
drag, startPoint x: 201, startPoint y: 170, endPoint x: 162, endPoint y: 167, distance: 38.6
click at [162, 167] on div at bounding box center [163, 165] width 2 height 27
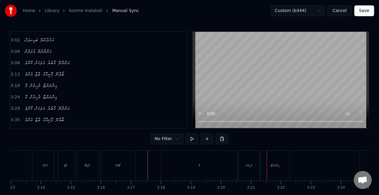
click at [245, 158] on div "ރުހިގެން" at bounding box center [249, 166] width 21 height 30
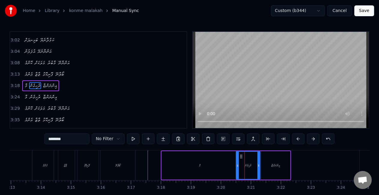
drag, startPoint x: 241, startPoint y: 165, endPoint x: 234, endPoint y: 163, distance: 6.8
click at [238, 163] on icon at bounding box center [238, 165] width 2 height 5
click at [229, 163] on div "މާ" at bounding box center [200, 165] width 76 height 29
type input "**"
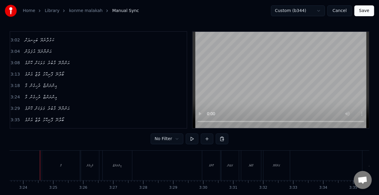
scroll to position [0, 6111]
click at [45, 170] on div "މާ" at bounding box center [61, 166] width 38 height 30
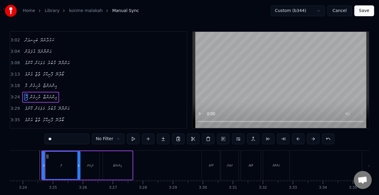
scroll to position [282, 0]
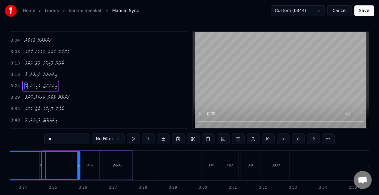
drag, startPoint x: 43, startPoint y: 169, endPoint x: 10, endPoint y: 158, distance: 35.2
click at [4, 157] on div "Home Library konme malakah Manual Sync Custom (b344) Cancel Save 0:39 ކޮންމެ މަ…" at bounding box center [189, 105] width 379 height 211
click at [19, 161] on div "މާ" at bounding box center [42, 165] width 76 height 27
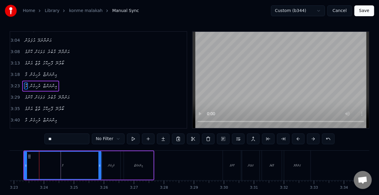
scroll to position [0, 6089]
click at [227, 170] on div "ކޮންމެ" at bounding box center [233, 166] width 18 height 30
type input "******"
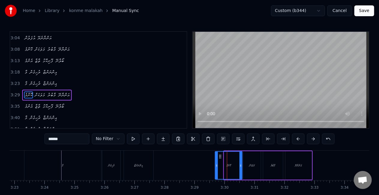
drag, startPoint x: 225, startPoint y: 168, endPoint x: 216, endPoint y: 165, distance: 9.8
click at [216, 165] on div at bounding box center [217, 165] width 2 height 27
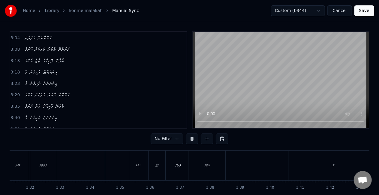
scroll to position [0, 6395]
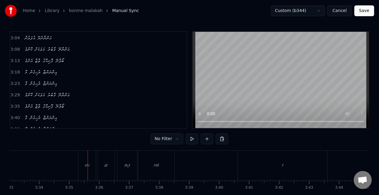
click at [82, 167] on div "އެންމެ" at bounding box center [86, 166] width 17 height 30
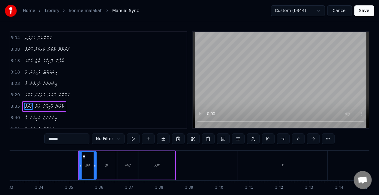
scroll to position [2, 0]
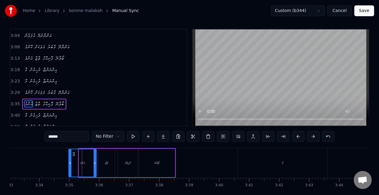
drag, startPoint x: 80, startPoint y: 166, endPoint x: 70, endPoint y: 167, distance: 10.2
click at [70, 167] on div at bounding box center [70, 163] width 2 height 27
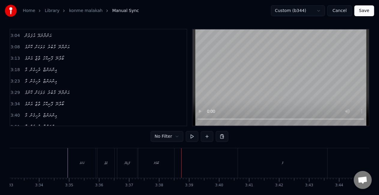
drag, startPoint x: 275, startPoint y: 163, endPoint x: 251, endPoint y: 168, distance: 24.8
click at [275, 163] on div "މާ" at bounding box center [282, 163] width 89 height 30
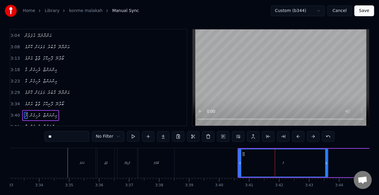
scroll to position [14, 0]
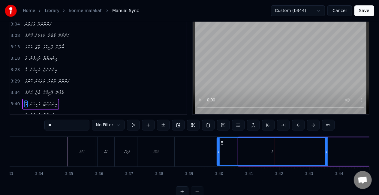
drag, startPoint x: 240, startPoint y: 157, endPoint x: 266, endPoint y: 138, distance: 32.6
click at [218, 146] on div at bounding box center [218, 151] width 2 height 27
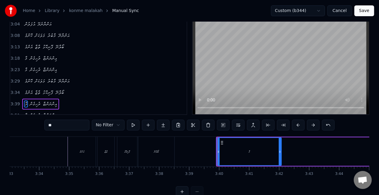
drag, startPoint x: 326, startPoint y: 151, endPoint x: 279, endPoint y: 154, distance: 46.6
click at [279, 154] on div at bounding box center [280, 151] width 2 height 27
drag, startPoint x: 218, startPoint y: 156, endPoint x: 201, endPoint y: 153, distance: 17.1
click at [201, 153] on div at bounding box center [202, 151] width 2 height 27
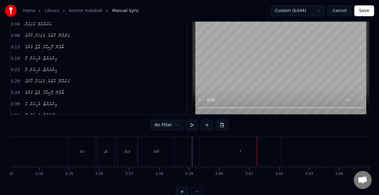
click at [231, 156] on div "މާ" at bounding box center [240, 152] width 81 height 30
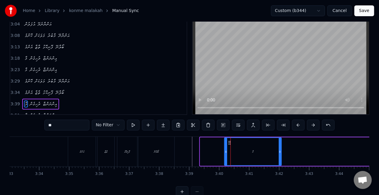
drag, startPoint x: 201, startPoint y: 154, endPoint x: 225, endPoint y: 153, distance: 23.4
click at [225, 154] on icon at bounding box center [226, 152] width 2 height 5
click at [156, 154] on div "ބޯލާނޭ" at bounding box center [156, 152] width 36 height 30
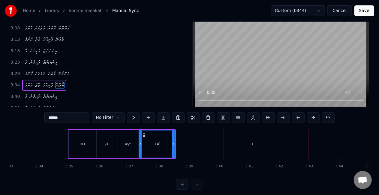
scroll to position [31, 0]
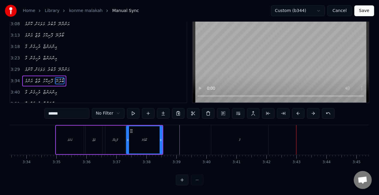
click at [330, 169] on div "ކޮންމެ މަލަކަށް މާބުރު އަންނާނޭ އެންމެ ތާޒާ ފޮނިކޮޅު ބޯލާނޭ މާ ރުހިގެން އިންނަނ…" at bounding box center [190, 147] width 360 height 45
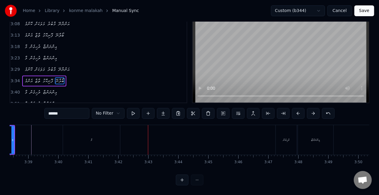
scroll to position [0, 6552]
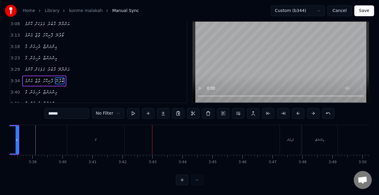
click at [296, 138] on div "ރުހިގެން" at bounding box center [290, 140] width 21 height 30
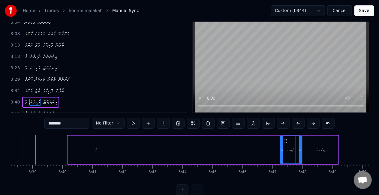
scroll to position [14, 0]
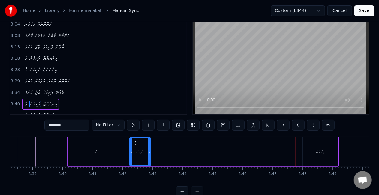
drag, startPoint x: 286, startPoint y: 143, endPoint x: 135, endPoint y: 140, distance: 151.3
click at [135, 140] on icon at bounding box center [134, 142] width 5 height 5
click at [317, 149] on div "އިންނަންޏާ" at bounding box center [320, 151] width 35 height 29
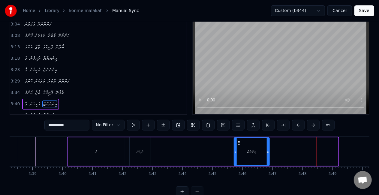
drag, startPoint x: 309, startPoint y: 143, endPoint x: 239, endPoint y: 140, distance: 70.0
click at [240, 140] on div "އިންނަންޏާ" at bounding box center [251, 151] width 35 height 27
click at [101, 153] on div "މާ" at bounding box center [96, 151] width 57 height 29
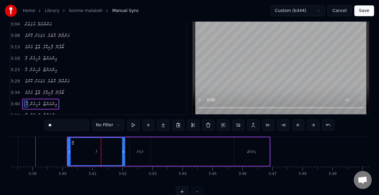
drag, startPoint x: 69, startPoint y: 150, endPoint x: 74, endPoint y: 150, distance: 4.6
click at [70, 150] on icon at bounding box center [69, 152] width 2 height 5
drag, startPoint x: 123, startPoint y: 151, endPoint x: 84, endPoint y: 150, distance: 39.3
click at [116, 150] on icon at bounding box center [116, 152] width 2 height 5
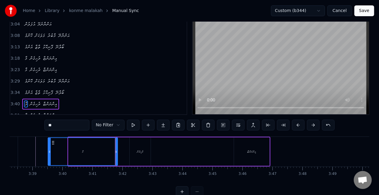
drag, startPoint x: 68, startPoint y: 151, endPoint x: 54, endPoint y: 148, distance: 15.0
click at [51, 149] on div at bounding box center [49, 151] width 2 height 27
click at [58, 143] on icon at bounding box center [56, 142] width 5 height 5
click at [249, 156] on div "އިންނަންޏާ" at bounding box center [251, 151] width 35 height 29
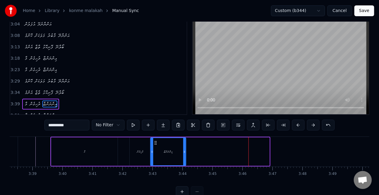
drag, startPoint x: 240, startPoint y: 143, endPoint x: 155, endPoint y: 143, distance: 84.4
click at [156, 142] on icon at bounding box center [155, 142] width 5 height 5
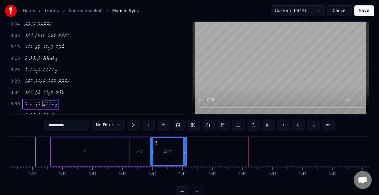
click at [140, 155] on div "ރުހިގެން" at bounding box center [140, 151] width 21 height 29
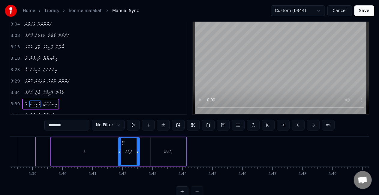
drag, startPoint x: 134, startPoint y: 143, endPoint x: 123, endPoint y: 144, distance: 11.4
click at [123, 144] on icon at bounding box center [123, 142] width 5 height 5
click at [88, 155] on div "މާ" at bounding box center [84, 151] width 66 height 29
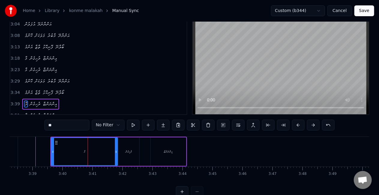
click at [76, 153] on div "މާ" at bounding box center [85, 151] width 66 height 27
click at [168, 155] on div "އިންނަންޏާ" at bounding box center [168, 151] width 35 height 29
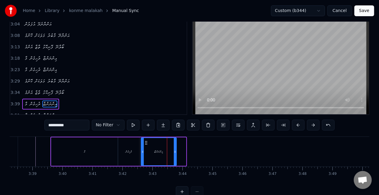
drag, startPoint x: 156, startPoint y: 143, endPoint x: 146, endPoint y: 142, distance: 9.7
click at [146, 142] on icon at bounding box center [146, 142] width 5 height 5
click at [127, 154] on div "ރުހިގެން" at bounding box center [128, 152] width 6 height 5
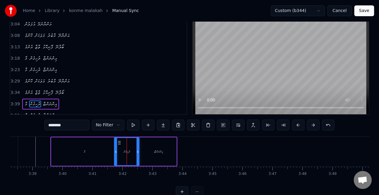
drag, startPoint x: 120, startPoint y: 152, endPoint x: 115, endPoint y: 150, distance: 5.3
click at [115, 150] on icon at bounding box center [116, 152] width 2 height 5
click at [85, 153] on div "މާ" at bounding box center [85, 152] width 2 height 5
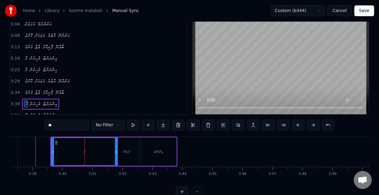
click at [70, 148] on div "މާ" at bounding box center [85, 151] width 66 height 27
click at [156, 152] on div "އިންނަންޏާ" at bounding box center [158, 152] width 9 height 5
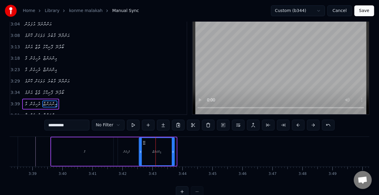
click at [143, 142] on icon at bounding box center [144, 142] width 5 height 5
click at [119, 150] on div "ރުހިގެން" at bounding box center [127, 151] width 26 height 29
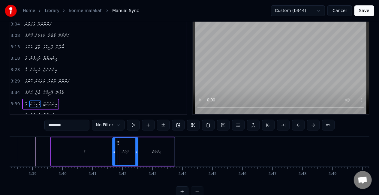
click at [116, 143] on icon at bounding box center [117, 142] width 5 height 5
click at [113, 152] on circle at bounding box center [113, 152] width 0 height 0
drag, startPoint x: 96, startPoint y: 149, endPoint x: 106, endPoint y: 143, distance: 12.0
click at [96, 149] on div "މާ" at bounding box center [84, 151] width 66 height 29
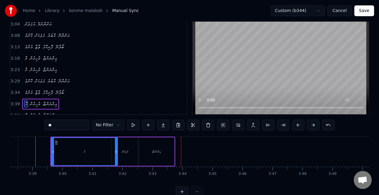
click at [161, 156] on div "އިންނަންޏާ" at bounding box center [156, 151] width 35 height 29
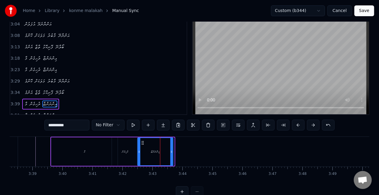
click at [141, 143] on icon at bounding box center [142, 142] width 5 height 5
click at [174, 151] on icon at bounding box center [174, 152] width 2 height 5
click at [127, 154] on div "ރުހިގެން" at bounding box center [125, 151] width 26 height 29
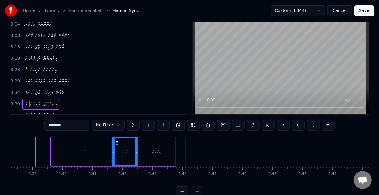
click at [160, 154] on div "އިންނަންޏާ" at bounding box center [156, 151] width 38 height 29
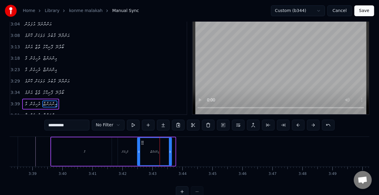
drag, startPoint x: 173, startPoint y: 154, endPoint x: 169, endPoint y: 153, distance: 3.8
click at [169, 153] on icon at bounding box center [170, 152] width 2 height 5
click at [128, 156] on div "ރުހިގެން" at bounding box center [125, 151] width 26 height 29
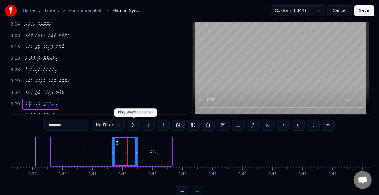
click at [134, 125] on button at bounding box center [133, 125] width 13 height 11
click at [125, 145] on div "ރުހިގެން" at bounding box center [125, 151] width 26 height 27
click at [123, 146] on div "ރުހިގެން" at bounding box center [125, 151] width 26 height 27
click at [135, 126] on button at bounding box center [133, 125] width 13 height 11
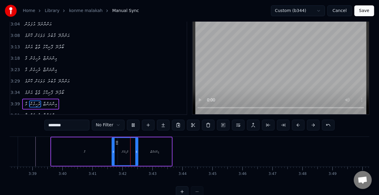
click at [135, 125] on button at bounding box center [133, 125] width 13 height 11
click at [121, 143] on icon at bounding box center [118, 142] width 5 height 5
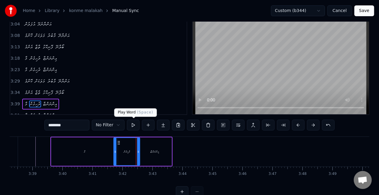
click at [133, 127] on button at bounding box center [133, 125] width 13 height 11
click at [133, 126] on button at bounding box center [133, 125] width 13 height 11
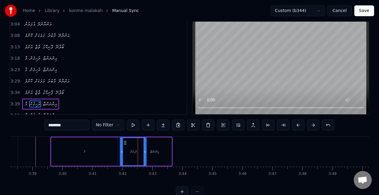
drag, startPoint x: 120, startPoint y: 142, endPoint x: 127, endPoint y: 142, distance: 6.6
click at [127, 142] on icon at bounding box center [125, 142] width 5 height 5
click at [130, 127] on button at bounding box center [133, 125] width 13 height 11
click at [133, 126] on button at bounding box center [133, 125] width 13 height 11
click at [142, 153] on icon at bounding box center [143, 152] width 2 height 5
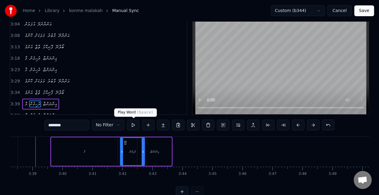
click at [134, 123] on button at bounding box center [133, 125] width 13 height 11
click at [153, 147] on div "އިންނަންޏާ" at bounding box center [154, 151] width 34 height 29
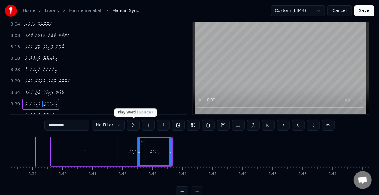
click at [135, 124] on button at bounding box center [133, 125] width 13 height 11
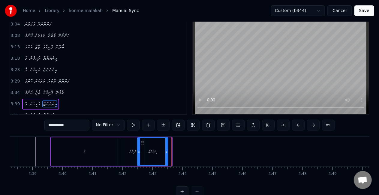
drag, startPoint x: 170, startPoint y: 151, endPoint x: 166, endPoint y: 150, distance: 3.8
click at [166, 150] on icon at bounding box center [166, 152] width 2 height 5
click at [133, 124] on button at bounding box center [133, 125] width 13 height 11
drag, startPoint x: 167, startPoint y: 152, endPoint x: 163, endPoint y: 151, distance: 3.7
click at [163, 151] on icon at bounding box center [163, 152] width 2 height 5
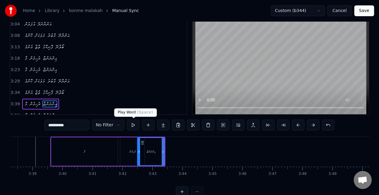
click at [134, 125] on button at bounding box center [133, 125] width 13 height 11
click at [96, 152] on div "މާ" at bounding box center [84, 151] width 66 height 29
type input "**"
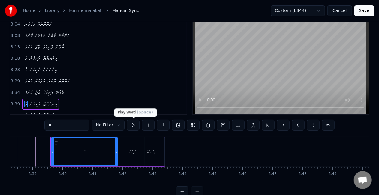
click at [131, 123] on button at bounding box center [133, 125] width 13 height 11
click at [67, 153] on div "މާ" at bounding box center [85, 151] width 66 height 27
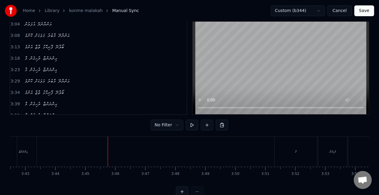
scroll to position [0, 6683]
click at [301, 156] on div "މާ" at bounding box center [291, 152] width 43 height 30
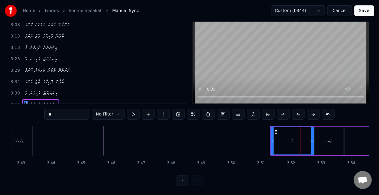
scroll to position [25, 0]
click at [295, 113] on button at bounding box center [298, 114] width 13 height 11
click at [295, 114] on button at bounding box center [298, 114] width 13 height 11
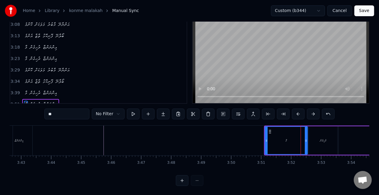
click at [295, 114] on button at bounding box center [298, 114] width 13 height 11
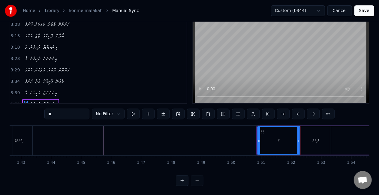
click at [295, 115] on button at bounding box center [298, 114] width 13 height 11
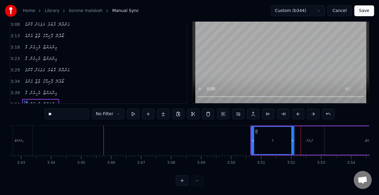
click at [295, 115] on button at bounding box center [298, 114] width 13 height 11
click at [295, 113] on button at bounding box center [298, 114] width 13 height 11
click at [295, 114] on button at bounding box center [298, 114] width 13 height 11
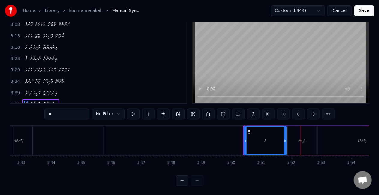
click at [295, 114] on button at bounding box center [298, 114] width 13 height 11
click at [295, 113] on button at bounding box center [298, 114] width 13 height 11
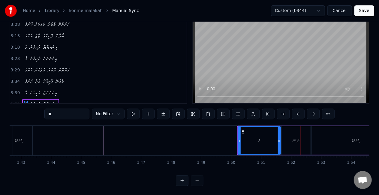
drag, startPoint x: 295, startPoint y: 114, endPoint x: 295, endPoint y: 110, distance: 3.3
click at [295, 113] on button at bounding box center [298, 114] width 13 height 11
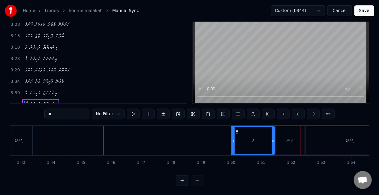
click at [295, 113] on button at bounding box center [298, 114] width 13 height 11
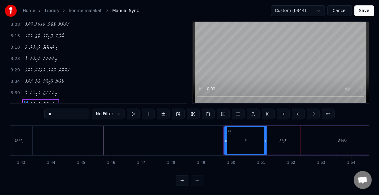
click at [295, 113] on button at bounding box center [298, 114] width 13 height 11
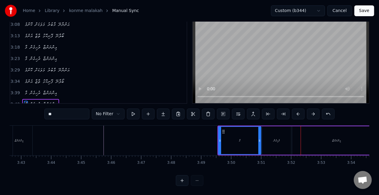
click at [295, 113] on button at bounding box center [298, 114] width 13 height 11
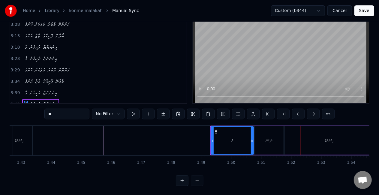
click at [295, 113] on button at bounding box center [298, 114] width 13 height 11
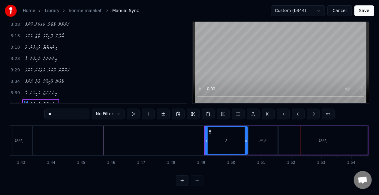
click at [295, 113] on button at bounding box center [298, 114] width 13 height 11
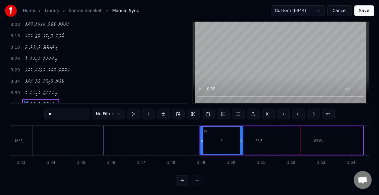
click at [295, 113] on button at bounding box center [298, 114] width 13 height 11
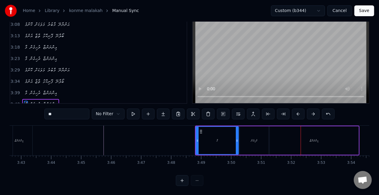
click at [295, 113] on button at bounding box center [298, 114] width 13 height 11
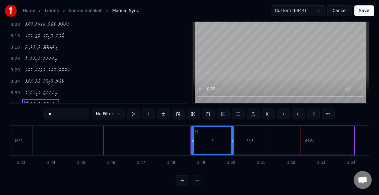
click at [295, 113] on button at bounding box center [298, 114] width 13 height 11
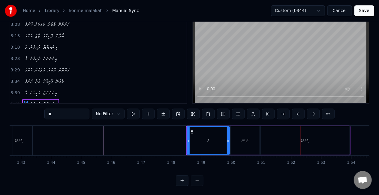
click at [295, 113] on button at bounding box center [298, 114] width 13 height 11
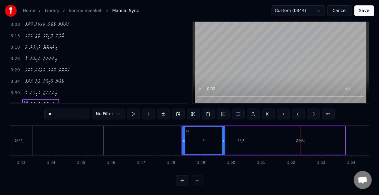
click at [295, 113] on button at bounding box center [298, 114] width 13 height 11
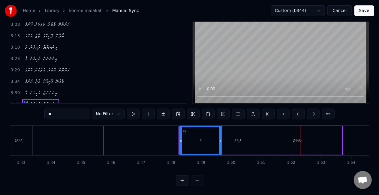
click at [295, 114] on button at bounding box center [298, 114] width 13 height 11
click at [295, 113] on button at bounding box center [298, 114] width 13 height 11
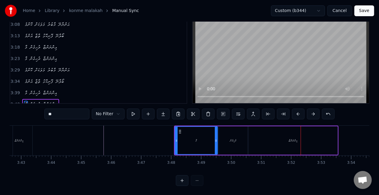
click at [295, 113] on button at bounding box center [298, 114] width 13 height 11
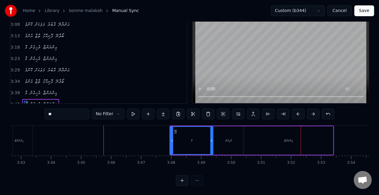
click at [295, 113] on button at bounding box center [298, 114] width 13 height 11
click at [295, 114] on button at bounding box center [298, 114] width 13 height 11
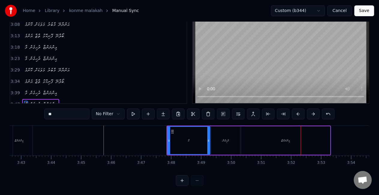
click at [295, 114] on button at bounding box center [298, 114] width 13 height 11
click at [295, 113] on button at bounding box center [298, 114] width 13 height 11
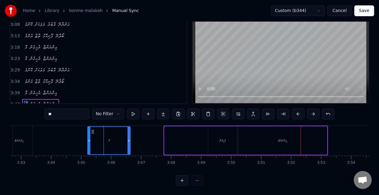
drag, startPoint x: 171, startPoint y: 132, endPoint x: 95, endPoint y: 136, distance: 76.3
click at [95, 136] on div "މާ" at bounding box center [109, 140] width 42 height 27
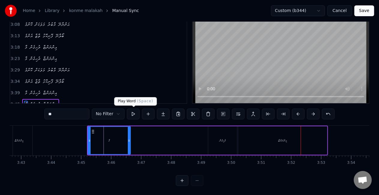
click at [132, 113] on button at bounding box center [133, 114] width 13 height 11
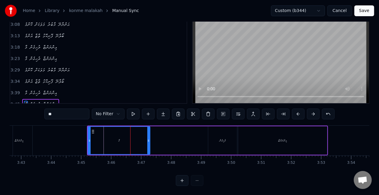
drag, startPoint x: 129, startPoint y: 135, endPoint x: 149, endPoint y: 140, distance: 20.2
click at [149, 140] on div at bounding box center [148, 140] width 2 height 27
click at [132, 113] on button at bounding box center [133, 114] width 13 height 11
click at [146, 139] on icon at bounding box center [147, 140] width 2 height 5
click at [100, 140] on div "މާ" at bounding box center [117, 140] width 59 height 27
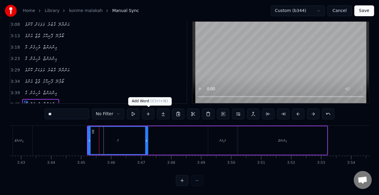
click at [133, 113] on button at bounding box center [133, 114] width 13 height 11
click at [133, 112] on button at bounding box center [133, 114] width 13 height 11
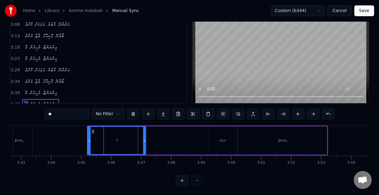
drag, startPoint x: 146, startPoint y: 143, endPoint x: 141, endPoint y: 140, distance: 6.4
click at [144, 142] on div at bounding box center [144, 140] width 2 height 27
drag, startPoint x: 89, startPoint y: 141, endPoint x: 93, endPoint y: 136, distance: 6.7
click at [82, 137] on div at bounding box center [81, 140] width 2 height 27
click at [103, 136] on div "މާ" at bounding box center [112, 140] width 65 height 27
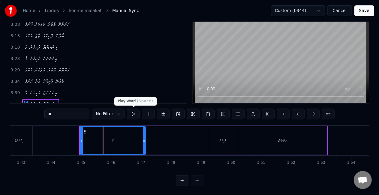
click at [134, 113] on button at bounding box center [133, 114] width 13 height 11
click at [226, 141] on div "ރުހިގެން" at bounding box center [223, 140] width 6 height 5
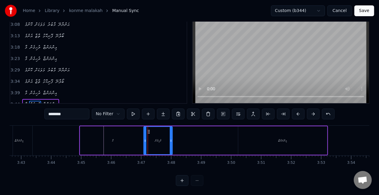
drag, startPoint x: 215, startPoint y: 131, endPoint x: 150, endPoint y: 132, distance: 64.5
click at [150, 132] on icon at bounding box center [148, 131] width 5 height 5
click at [140, 138] on div "މާ" at bounding box center [112, 140] width 65 height 29
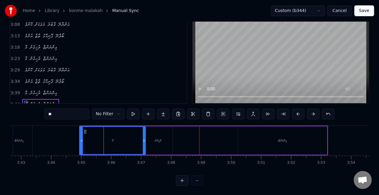
click at [291, 135] on div "އިންނަންޏާ" at bounding box center [282, 140] width 89 height 29
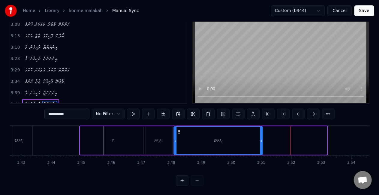
drag, startPoint x: 244, startPoint y: 131, endPoint x: 180, endPoint y: 134, distance: 63.7
click at [180, 134] on div "އިންނަންޏާ" at bounding box center [218, 140] width 88 height 27
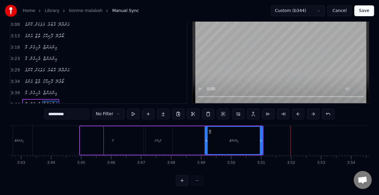
drag, startPoint x: 175, startPoint y: 141, endPoint x: 212, endPoint y: 129, distance: 38.8
click at [207, 142] on icon at bounding box center [206, 140] width 2 height 5
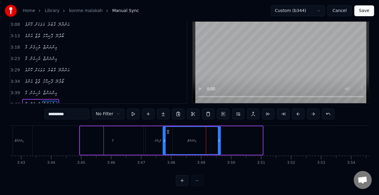
drag, startPoint x: 211, startPoint y: 131, endPoint x: 169, endPoint y: 134, distance: 42.1
click at [169, 134] on icon at bounding box center [168, 131] width 5 height 5
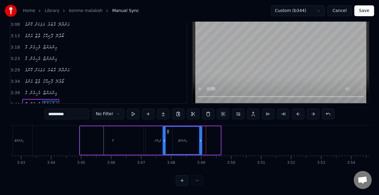
drag, startPoint x: 220, startPoint y: 141, endPoint x: 201, endPoint y: 139, distance: 19.0
click at [201, 139] on icon at bounding box center [200, 140] width 2 height 5
click at [171, 142] on div "އިންނަންޏާ" at bounding box center [182, 140] width 38 height 27
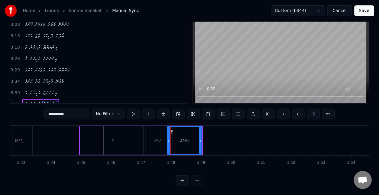
drag, startPoint x: 165, startPoint y: 142, endPoint x: 175, endPoint y: 132, distance: 14.2
click at [169, 141] on icon at bounding box center [169, 140] width 2 height 5
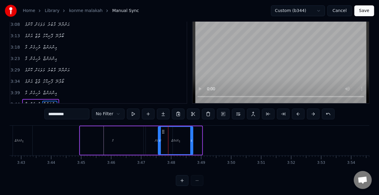
drag, startPoint x: 171, startPoint y: 131, endPoint x: 162, endPoint y: 130, distance: 8.6
click at [162, 130] on icon at bounding box center [163, 131] width 5 height 5
click at [130, 148] on div "މާ" at bounding box center [112, 140] width 65 height 29
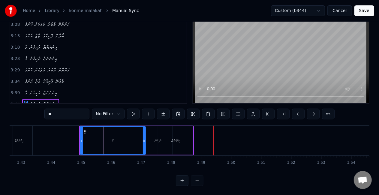
click at [183, 142] on div "އިންނަންޏާ" at bounding box center [175, 140] width 35 height 29
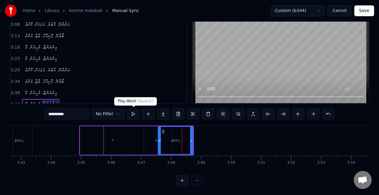
click at [137, 111] on button at bounding box center [133, 114] width 13 height 11
click at [166, 145] on div "އިންނަންޏާ" at bounding box center [176, 140] width 34 height 27
click at [134, 115] on button at bounding box center [133, 114] width 13 height 11
drag, startPoint x: 159, startPoint y: 141, endPoint x: 164, endPoint y: 143, distance: 5.2
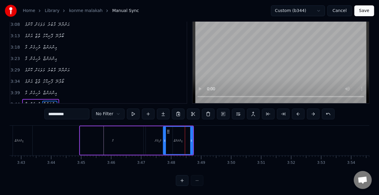
click at [164, 143] on icon at bounding box center [165, 140] width 2 height 5
click at [132, 113] on button at bounding box center [133, 114] width 13 height 11
click at [151, 142] on div "ރުހިގެން" at bounding box center [158, 140] width 29 height 29
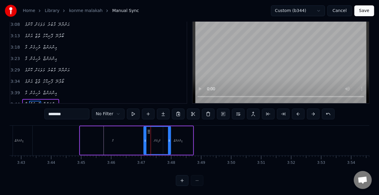
click at [169, 140] on icon at bounding box center [169, 140] width 2 height 5
click at [160, 139] on div "ރުހިގެން" at bounding box center [157, 140] width 6 height 5
click at [129, 113] on button at bounding box center [133, 114] width 13 height 11
drag, startPoint x: 168, startPoint y: 140, endPoint x: 148, endPoint y: 133, distance: 22.1
click at [167, 140] on icon at bounding box center [168, 140] width 2 height 5
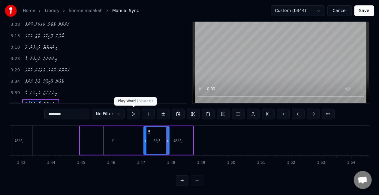
click at [130, 114] on button at bounding box center [133, 114] width 13 height 11
click at [146, 139] on icon at bounding box center [145, 140] width 2 height 5
click at [135, 111] on button at bounding box center [133, 114] width 13 height 11
click at [178, 138] on div "އިންނަންޏާ" at bounding box center [178, 140] width 9 height 5
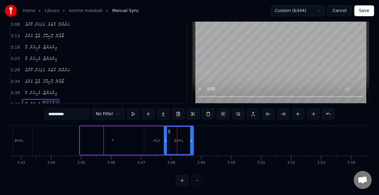
click at [167, 140] on icon at bounding box center [166, 140] width 2 height 5
click at [134, 115] on button at bounding box center [133, 114] width 13 height 11
drag, startPoint x: 167, startPoint y: 140, endPoint x: 162, endPoint y: 139, distance: 5.0
click at [162, 139] on icon at bounding box center [163, 140] width 2 height 5
click at [141, 137] on div "މާ" at bounding box center [112, 140] width 65 height 29
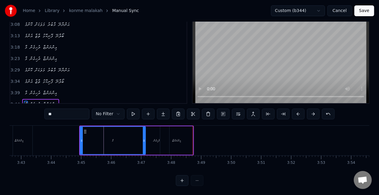
click at [187, 140] on div "އިންނަންޏާ" at bounding box center [176, 140] width 33 height 29
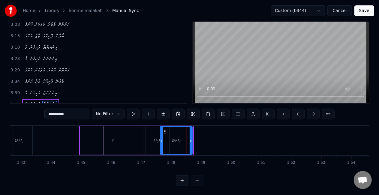
click at [190, 143] on div at bounding box center [191, 140] width 2 height 27
click at [171, 138] on div "އިންނަންޏާ" at bounding box center [175, 140] width 9 height 5
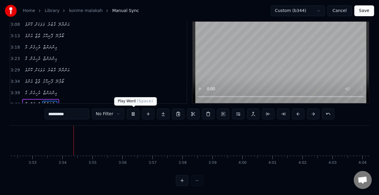
scroll to position [0, 6986]
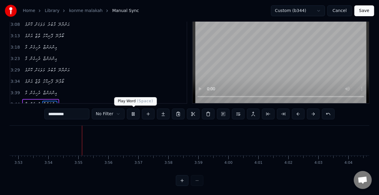
click at [134, 114] on button at bounding box center [133, 114] width 13 height 11
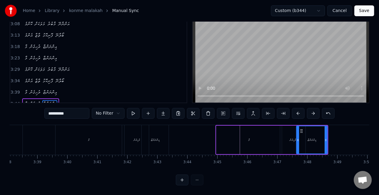
scroll to position [0, 6542]
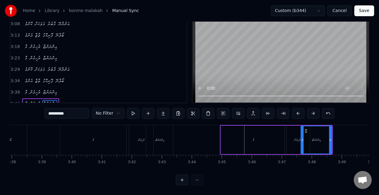
click at [268, 139] on div "މާ" at bounding box center [253, 140] width 65 height 29
type input "**"
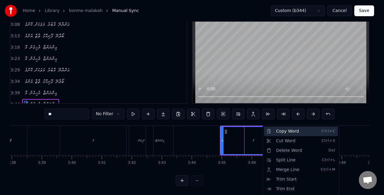
click at [285, 132] on div "Copy Word Ctrl+C" at bounding box center [301, 132] width 74 height 10
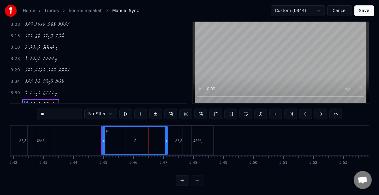
scroll to position [0, 6657]
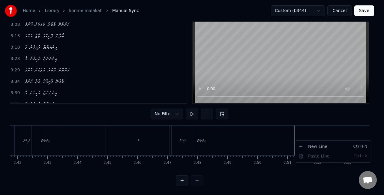
click at [295, 139] on html "Home Library konme malakah Manual Sync Custom (b344) Cancel Save 0:39 ކޮންމެ މަ…" at bounding box center [192, 85] width 384 height 221
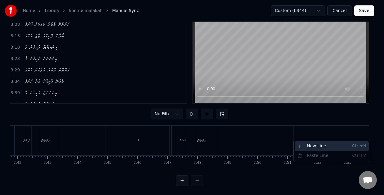
click at [297, 143] on div "New Line Ctrl+N" at bounding box center [332, 146] width 74 height 10
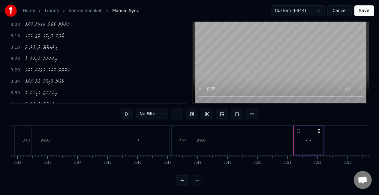
click at [311, 138] on div "<>" at bounding box center [308, 140] width 29 height 29
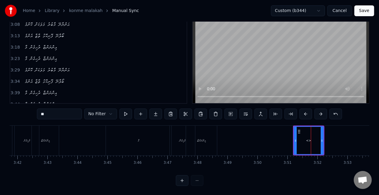
drag, startPoint x: 59, startPoint y: 113, endPoint x: 10, endPoint y: 113, distance: 49.8
click at [10, 113] on div "0:39 ކޮންމެ މަލަކަށް މާބުރު އަންނާނޭ 0:44 އެންމެ ތާޒާ ފޮނިކޮޅު ބޯލާނޭ 0:48 މާ ރ…" at bounding box center [190, 96] width 360 height 180
type input "*"
drag, startPoint x: 322, startPoint y: 140, endPoint x: 339, endPoint y: 139, distance: 16.8
click at [339, 139] on icon at bounding box center [339, 140] width 2 height 5
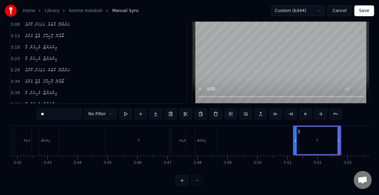
type input "**"
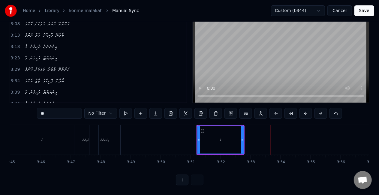
scroll to position [0, 6736]
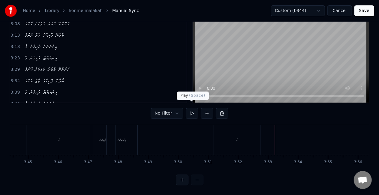
click at [192, 108] on button at bounding box center [192, 113] width 13 height 11
click at [242, 136] on div "މާ" at bounding box center [237, 140] width 46 height 30
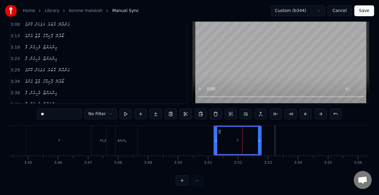
scroll to position [296, 0]
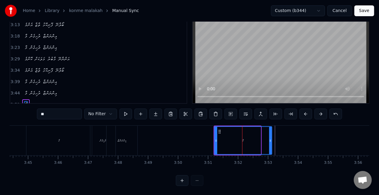
drag, startPoint x: 260, startPoint y: 139, endPoint x: 250, endPoint y: 142, distance: 10.2
click at [271, 140] on icon at bounding box center [270, 140] width 2 height 5
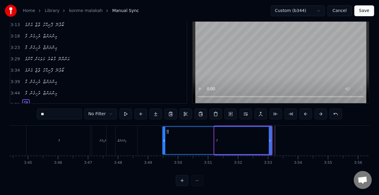
drag, startPoint x: 215, startPoint y: 144, endPoint x: 163, endPoint y: 129, distance: 54.1
click at [163, 129] on div at bounding box center [164, 140] width 2 height 27
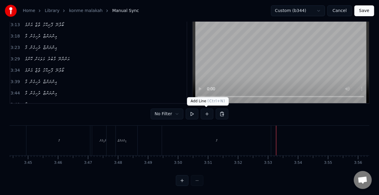
click at [207, 114] on button at bounding box center [207, 114] width 13 height 11
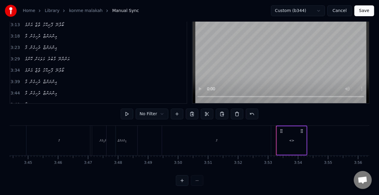
click at [294, 139] on div "<>" at bounding box center [291, 140] width 29 height 29
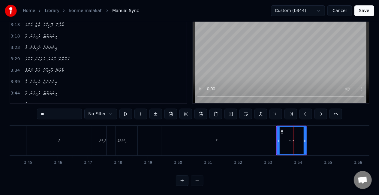
drag, startPoint x: 70, startPoint y: 112, endPoint x: 19, endPoint y: 107, distance: 51.9
click at [17, 104] on div "0:39 ކޮންމެ މަލަކަށް މާބުރު އަންނާނޭ 0:44 އެންމެ ތާޒާ ފޮނިކޮޅު ބޯލާނޭ 0:48 މާ ރ…" at bounding box center [190, 96] width 360 height 180
click at [123, 114] on button at bounding box center [125, 114] width 13 height 11
click at [124, 114] on button at bounding box center [125, 114] width 13 height 11
drag, startPoint x: 304, startPoint y: 143, endPoint x: 293, endPoint y: 144, distance: 11.1
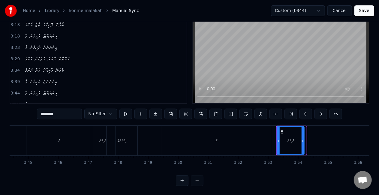
click at [302, 143] on div at bounding box center [303, 140] width 2 height 27
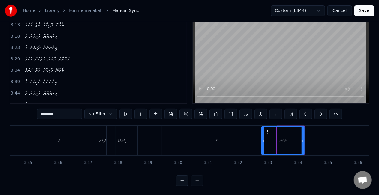
drag, startPoint x: 278, startPoint y: 143, endPoint x: 263, endPoint y: 143, distance: 15.0
click at [263, 143] on div at bounding box center [263, 140] width 2 height 27
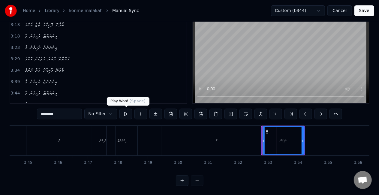
click at [126, 114] on button at bounding box center [125, 114] width 13 height 11
click at [127, 112] on button at bounding box center [125, 114] width 13 height 11
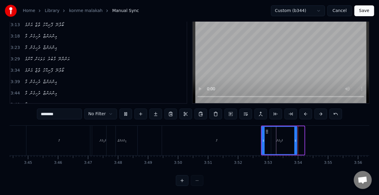
drag, startPoint x: 302, startPoint y: 140, endPoint x: 295, endPoint y: 139, distance: 7.3
click at [295, 139] on icon at bounding box center [295, 140] width 2 height 5
drag, startPoint x: 295, startPoint y: 140, endPoint x: 287, endPoint y: 141, distance: 8.4
click at [287, 141] on icon at bounding box center [287, 140] width 2 height 5
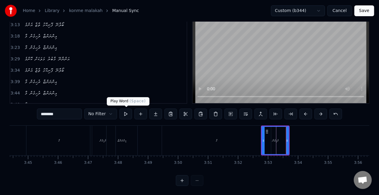
click at [126, 112] on button at bounding box center [125, 114] width 13 height 11
click at [126, 113] on button at bounding box center [125, 114] width 13 height 11
click at [125, 113] on button at bounding box center [125, 114] width 13 height 11
click at [245, 149] on div "މާ" at bounding box center [216, 141] width 109 height 30
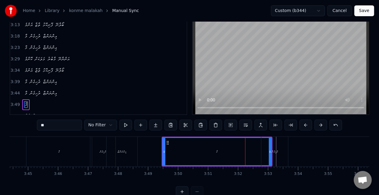
scroll to position [307, 0]
drag, startPoint x: 164, startPoint y: 153, endPoint x: 188, endPoint y: 154, distance: 24.3
click at [185, 154] on div at bounding box center [184, 151] width 2 height 27
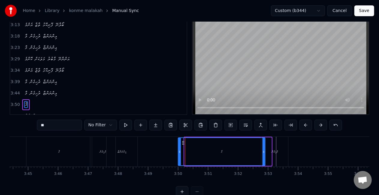
drag, startPoint x: 188, startPoint y: 143, endPoint x: 182, endPoint y: 140, distance: 7.0
click at [182, 140] on div "މާ" at bounding box center [221, 151] width 86 height 27
click at [272, 156] on div "ރުހިގެން" at bounding box center [274, 152] width 27 height 30
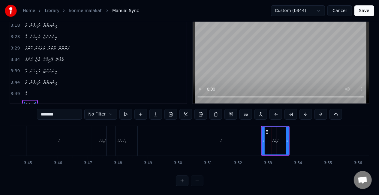
scroll to position [25, 0]
drag, startPoint x: 259, startPoint y: 148, endPoint x: 252, endPoint y: 147, distance: 6.9
click at [259, 148] on div "މާ" at bounding box center [220, 141] width 87 height 30
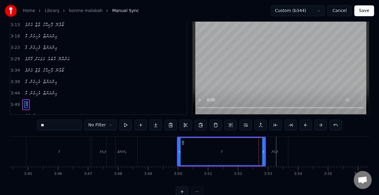
click at [284, 153] on div "ރުހިގެން" at bounding box center [274, 152] width 27 height 30
type input "********"
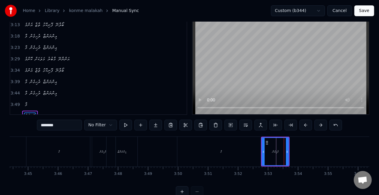
scroll to position [25, 0]
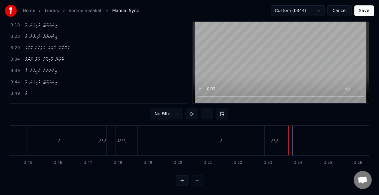
click at [207, 113] on button at bounding box center [207, 114] width 13 height 11
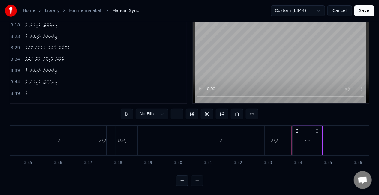
click at [126, 143] on div "އިންނަންޏާ" at bounding box center [122, 140] width 9 height 5
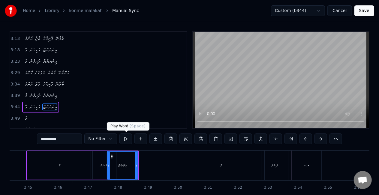
scroll to position [318, 0]
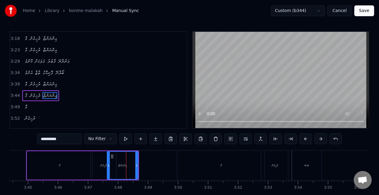
drag, startPoint x: 70, startPoint y: 138, endPoint x: 24, endPoint y: 136, distance: 46.0
click at [24, 136] on div "0:39 ކޮންމެ މަލަކަށް މާބުރު އަންނާނޭ 0:44 އެންމެ ތާޒާ ފޮނިކޮޅު ބޯލާނޭ 0:48 މާ ރ…" at bounding box center [190, 121] width 360 height 180
click at [307, 164] on div "<>" at bounding box center [306, 165] width 5 height 5
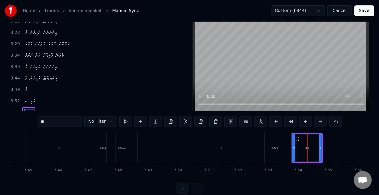
scroll to position [25, 0]
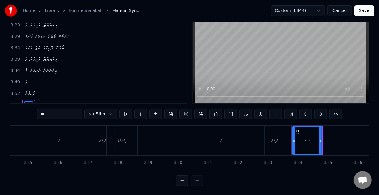
drag, startPoint x: 62, startPoint y: 117, endPoint x: 17, endPoint y: 113, distance: 45.5
click at [17, 113] on div "0:39 ކޮންމެ މަލަކަށް މާބުރު އަންނާނޭ 0:44 އެންމެ ތާޒާ ފޮނިކޮޅު ބޯލާނޭ 0:48 މާ ރ…" at bounding box center [190, 96] width 360 height 180
paste input "********"
click at [215, 140] on div "މާ" at bounding box center [220, 141] width 87 height 30
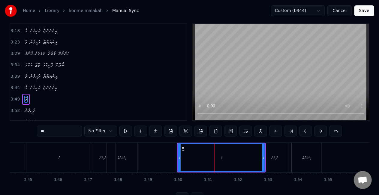
scroll to position [2, 0]
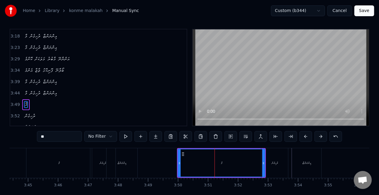
click at [303, 163] on div "އިންނަންޏާ" at bounding box center [307, 163] width 9 height 5
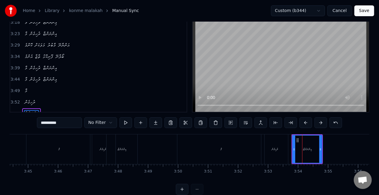
scroll to position [25, 0]
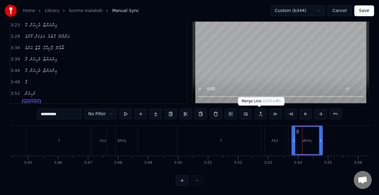
click at [257, 113] on button at bounding box center [261, 114] width 13 height 11
click at [281, 132] on div "ރުހިގެން" at bounding box center [274, 141] width 27 height 30
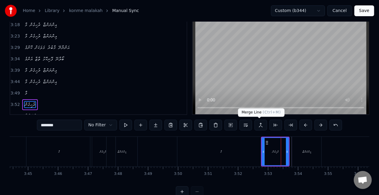
click at [259, 125] on button at bounding box center [261, 125] width 13 height 11
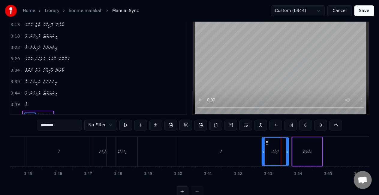
click at [256, 157] on div "މާ" at bounding box center [220, 152] width 87 height 30
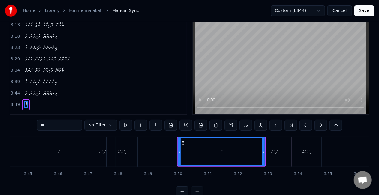
click at [273, 150] on div "ރުހިގެން" at bounding box center [274, 152] width 27 height 30
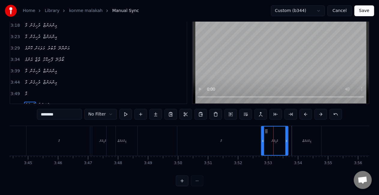
scroll to position [25, 0]
click at [259, 114] on button at bounding box center [261, 114] width 13 height 11
click at [252, 138] on div "މާ" at bounding box center [220, 141] width 87 height 30
type input "**"
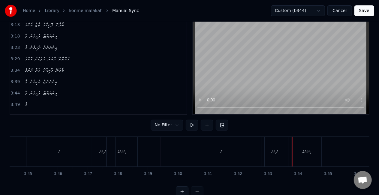
click at [269, 150] on div "ރުހިގެން" at bounding box center [274, 152] width 27 height 30
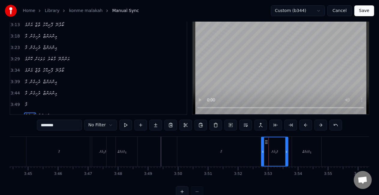
scroll to position [25, 0]
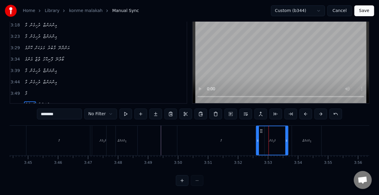
drag, startPoint x: 262, startPoint y: 148, endPoint x: 249, endPoint y: 139, distance: 16.2
click at [257, 144] on div at bounding box center [258, 140] width 2 height 29
click at [240, 141] on div "މާ" at bounding box center [220, 141] width 87 height 30
type input "**"
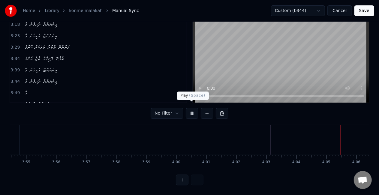
scroll to position [0, 7051]
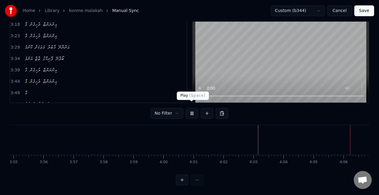
click at [191, 108] on button at bounding box center [192, 113] width 13 height 11
click at [361, 11] on button "Save" at bounding box center [365, 10] width 20 height 11
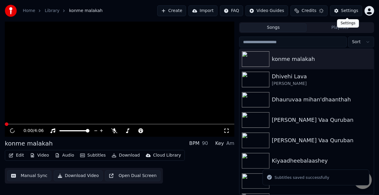
scroll to position [14, 0]
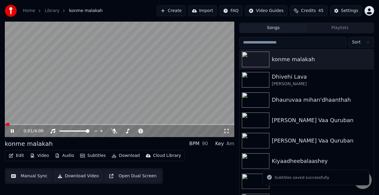
click at [14, 156] on button "Edit" at bounding box center [16, 156] width 20 height 8
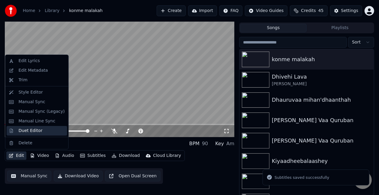
click at [26, 133] on div "Duet Editor" at bounding box center [31, 131] width 24 height 6
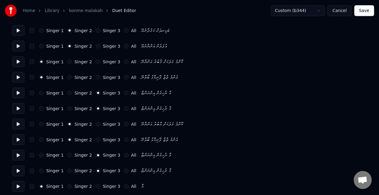
scroll to position [442, 0]
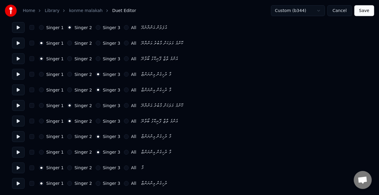
click at [96, 168] on button "Singer 3" at bounding box center [98, 168] width 5 height 5
click at [90, 183] on div "Singer 1 Singer 2 Singer 3 All" at bounding box center [87, 183] width 97 height 5
click at [96, 184] on button "Singer 3" at bounding box center [98, 183] width 5 height 5
click at [366, 12] on button "Save" at bounding box center [365, 10] width 20 height 11
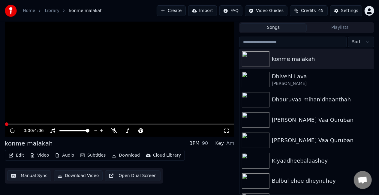
scroll to position [14, 0]
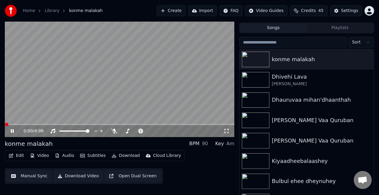
click at [171, 124] on span at bounding box center [120, 124] width 230 height 1
click at [151, 94] on video at bounding box center [120, 72] width 230 height 129
drag, startPoint x: 156, startPoint y: 91, endPoint x: 170, endPoint y: 87, distance: 14.9
click at [156, 91] on video at bounding box center [120, 72] width 230 height 129
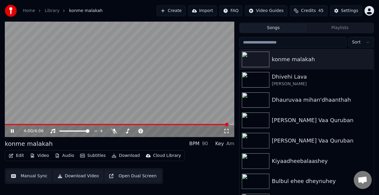
click at [98, 82] on video at bounding box center [120, 72] width 230 height 129
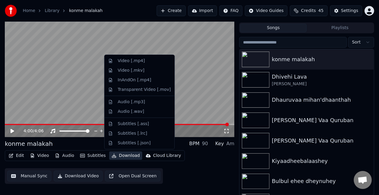
click at [125, 155] on button "Download" at bounding box center [125, 156] width 33 height 8
click at [148, 62] on div "Video [.mp4]" at bounding box center [144, 61] width 53 height 6
